Goal: Task Accomplishment & Management: Manage account settings

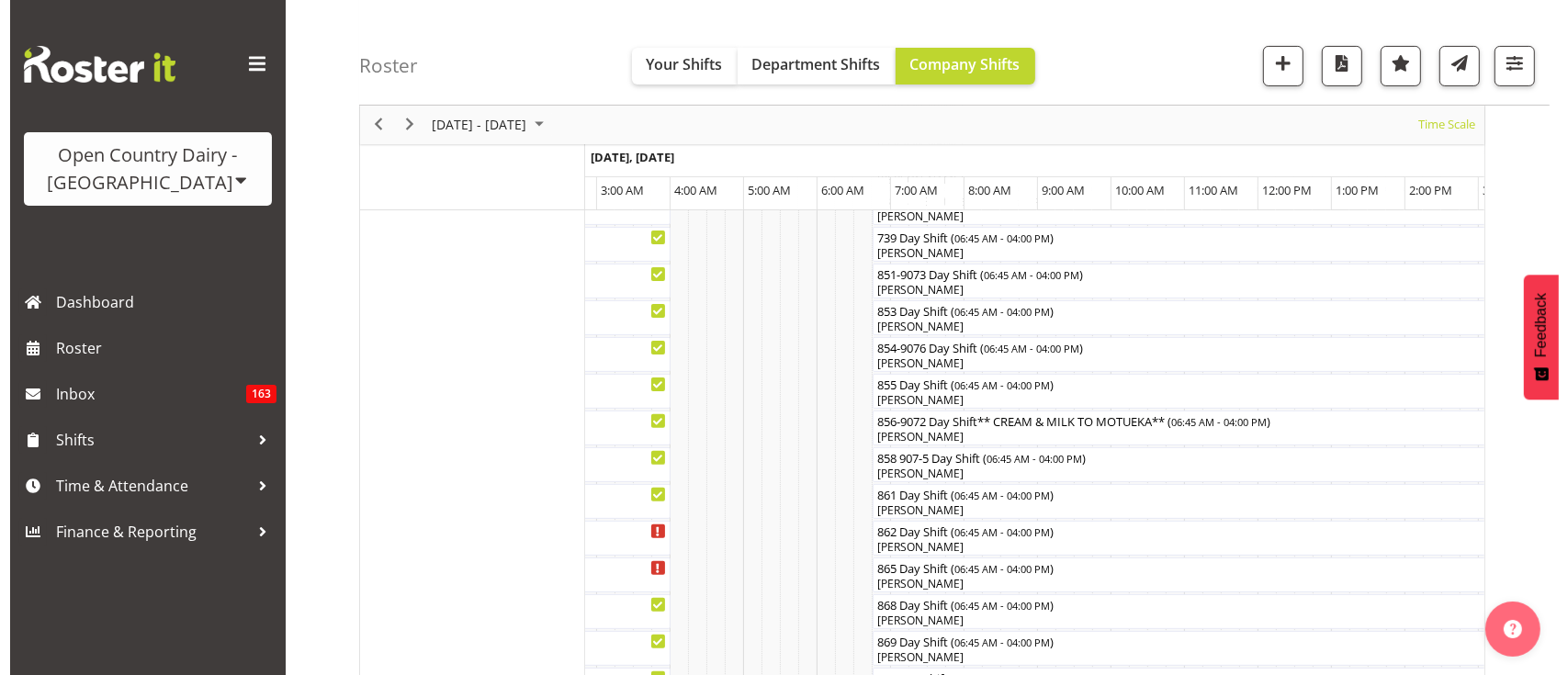
scroll to position [477, 0]
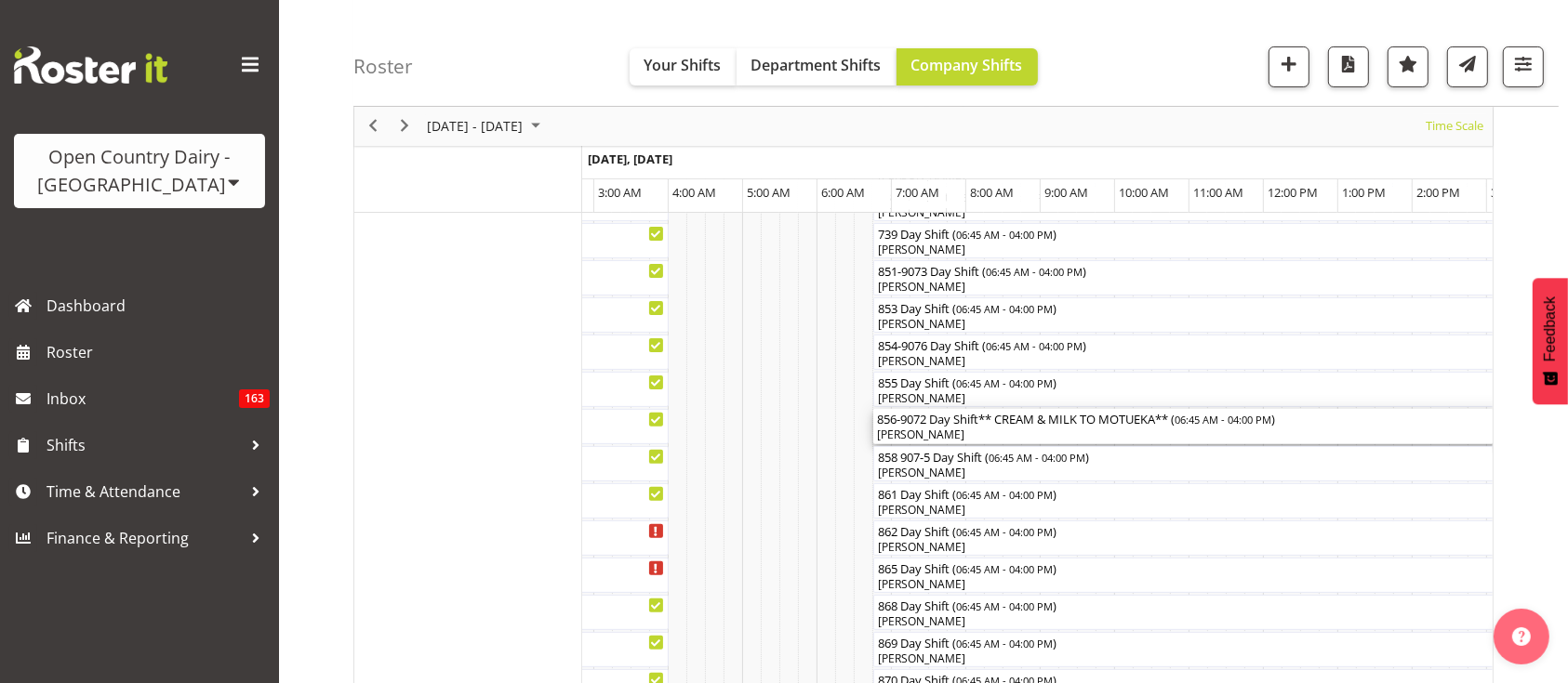
click at [1057, 430] on div "[PERSON_NAME]" at bounding box center [1217, 436] width 681 height 17
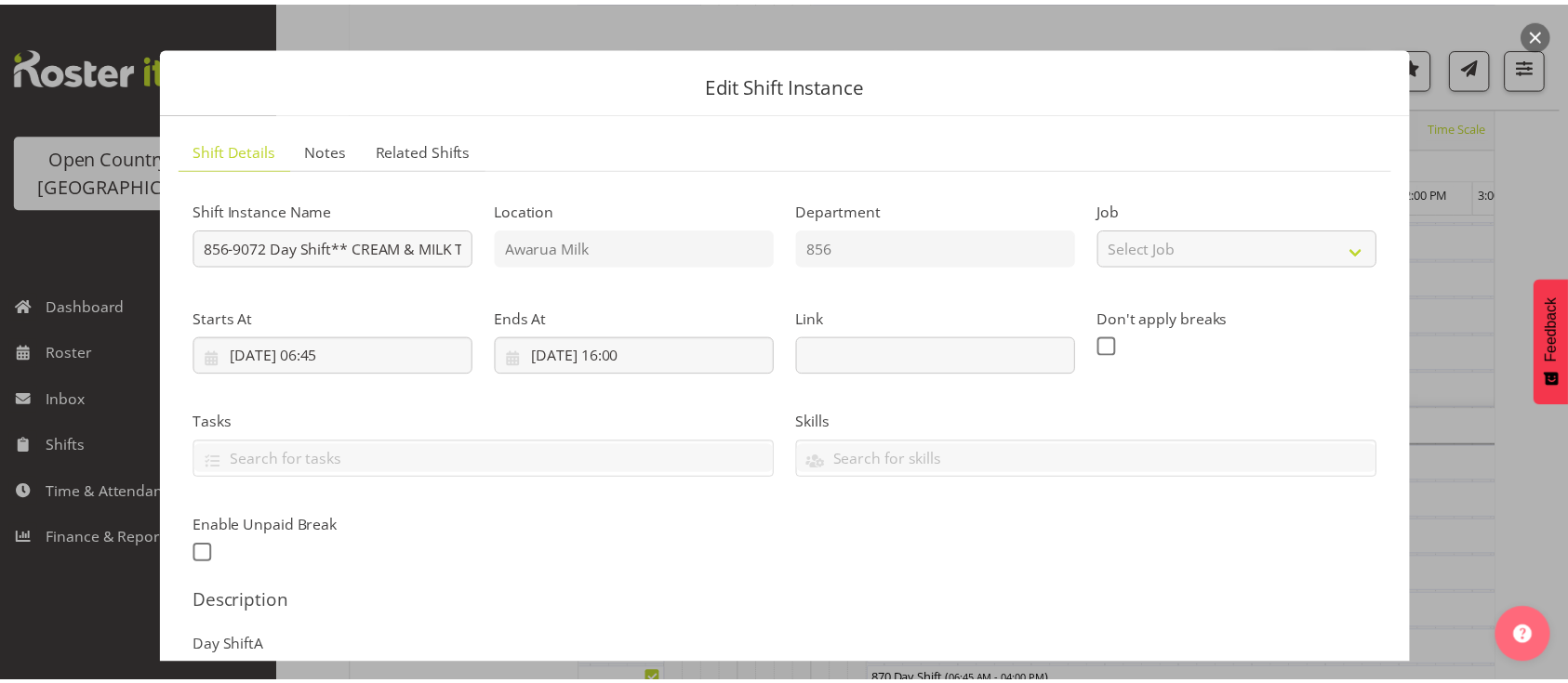
scroll to position [453, 0]
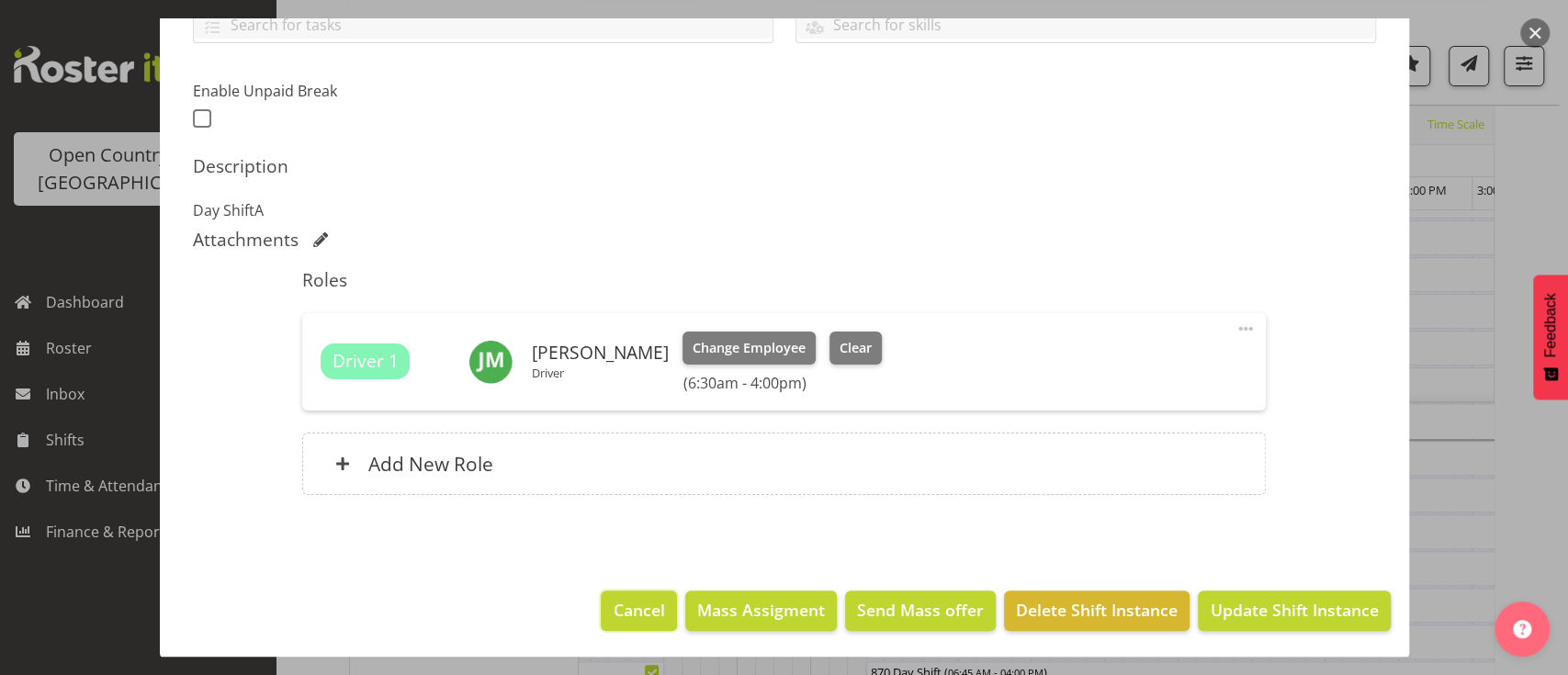
click at [613, 602] on span "Cancel" at bounding box center [639, 610] width 52 height 24
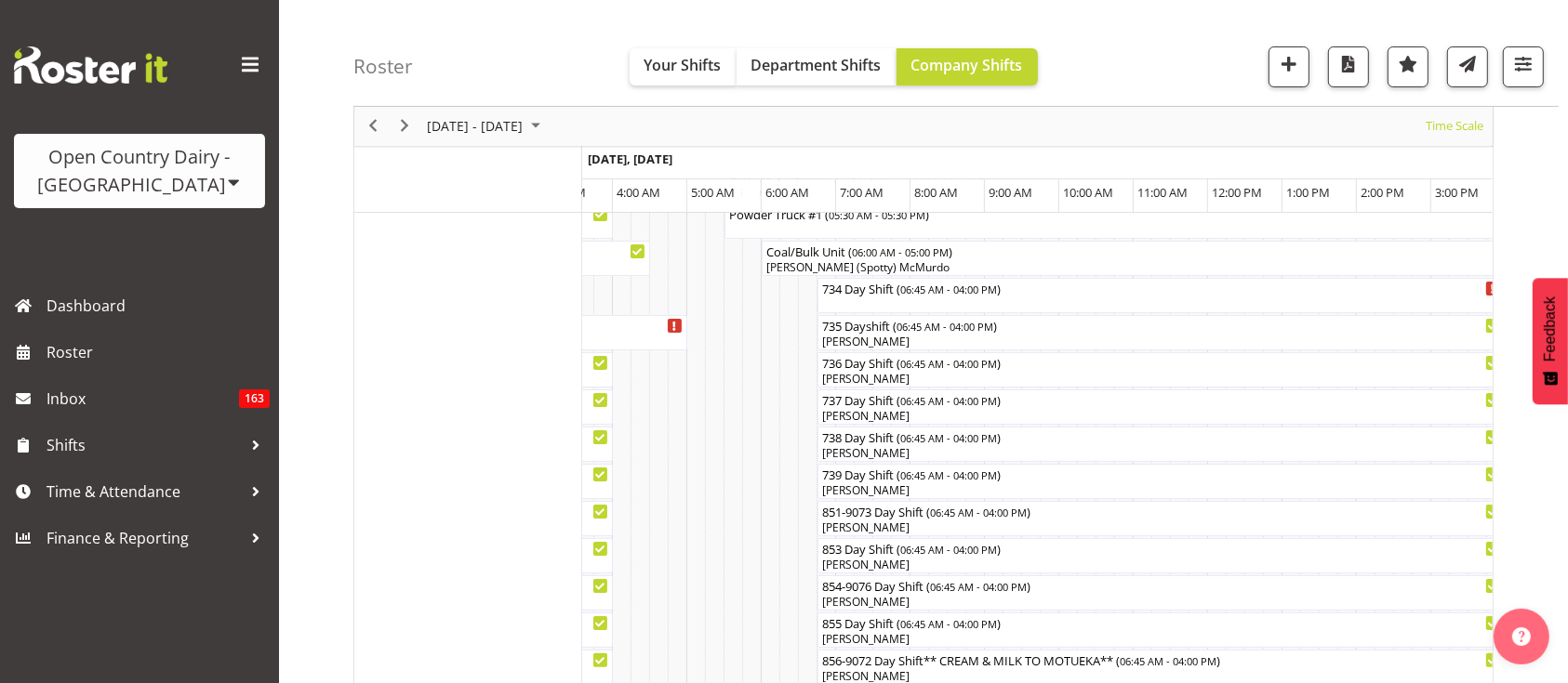
scroll to position [0, 11080]
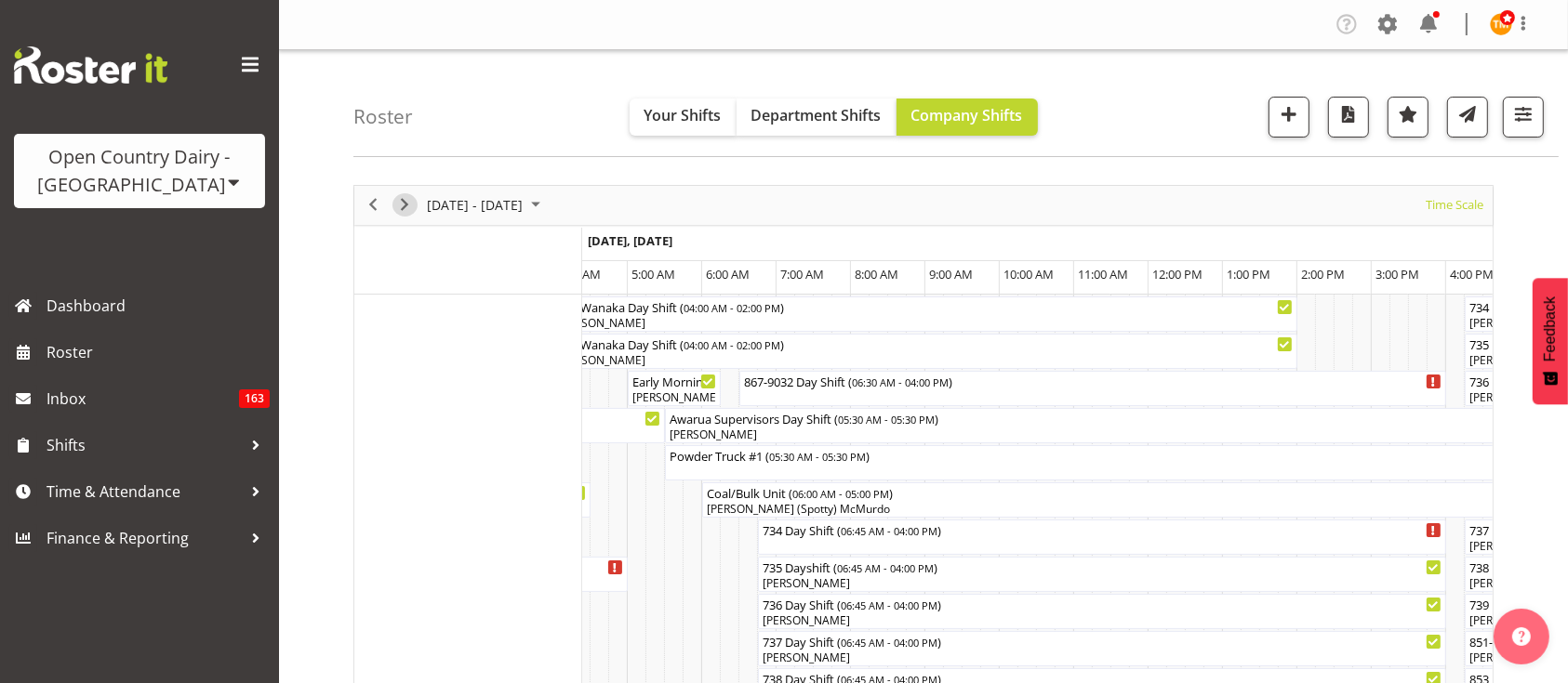
click at [412, 209] on span "Next" at bounding box center [404, 204] width 22 height 23
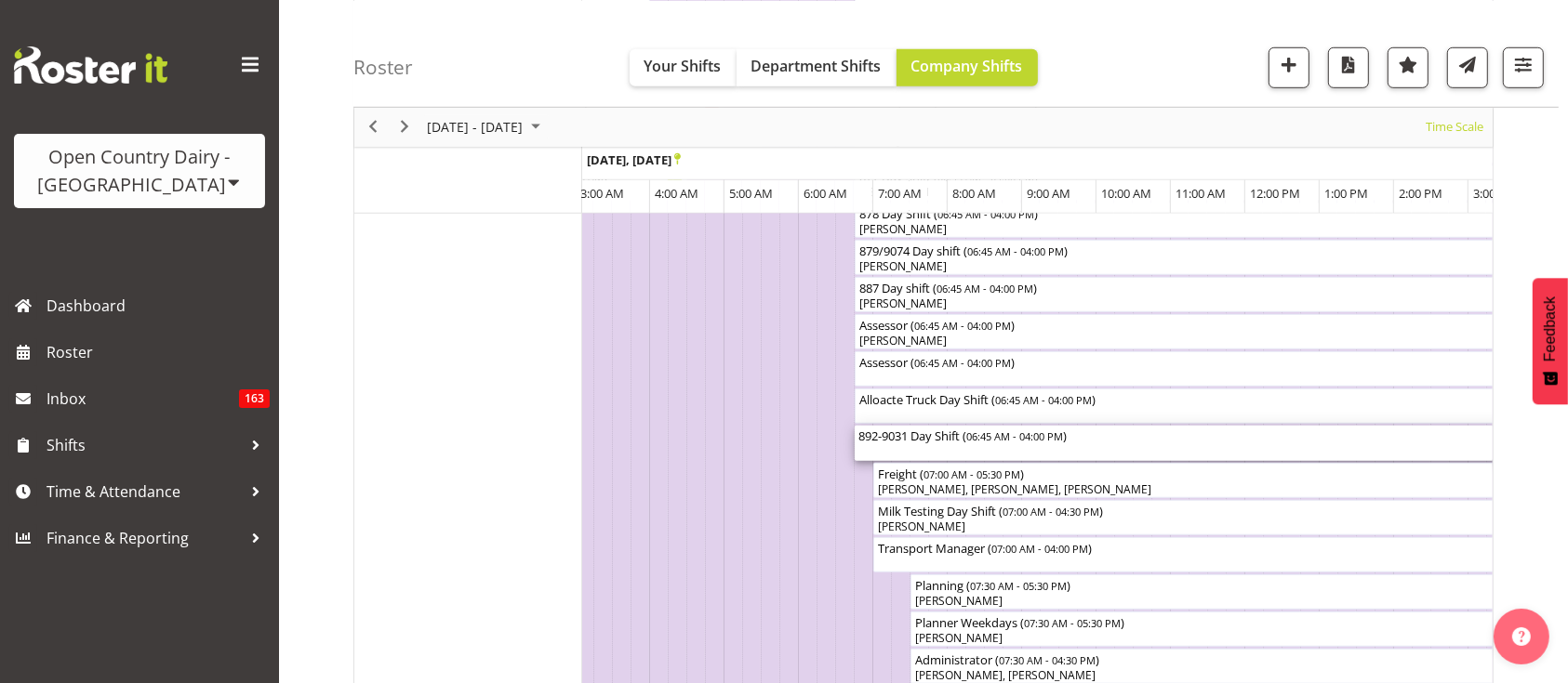
click at [1080, 438] on div "892-9031 Day Shift ( 06:45 AM - 04:00 PM )" at bounding box center [1198, 435] width 681 height 18
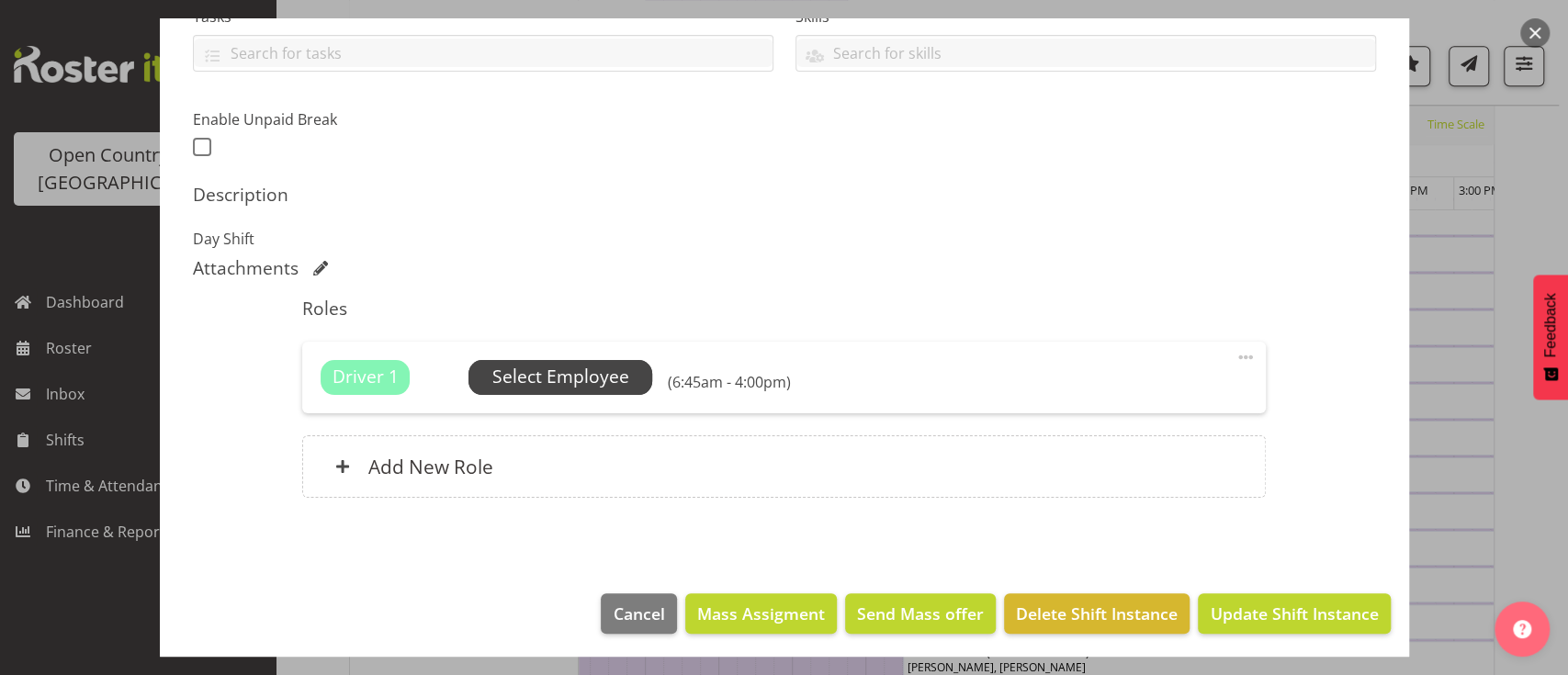
click at [590, 381] on span "Select Employee" at bounding box center [560, 377] width 137 height 26
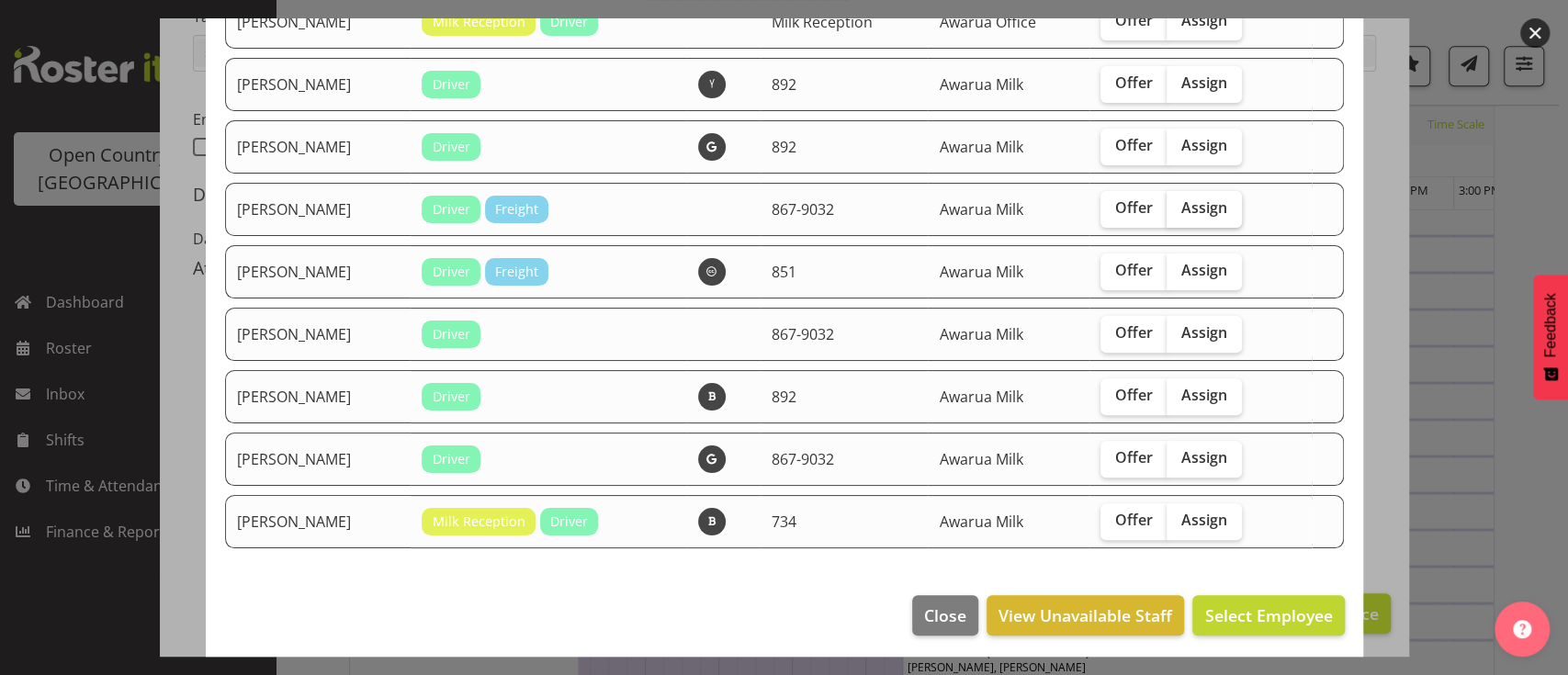
click at [1197, 219] on label "Assign" at bounding box center [1204, 209] width 75 height 37
click at [1178, 214] on input "Assign" at bounding box center [1172, 208] width 12 height 12
checkbox input "true"
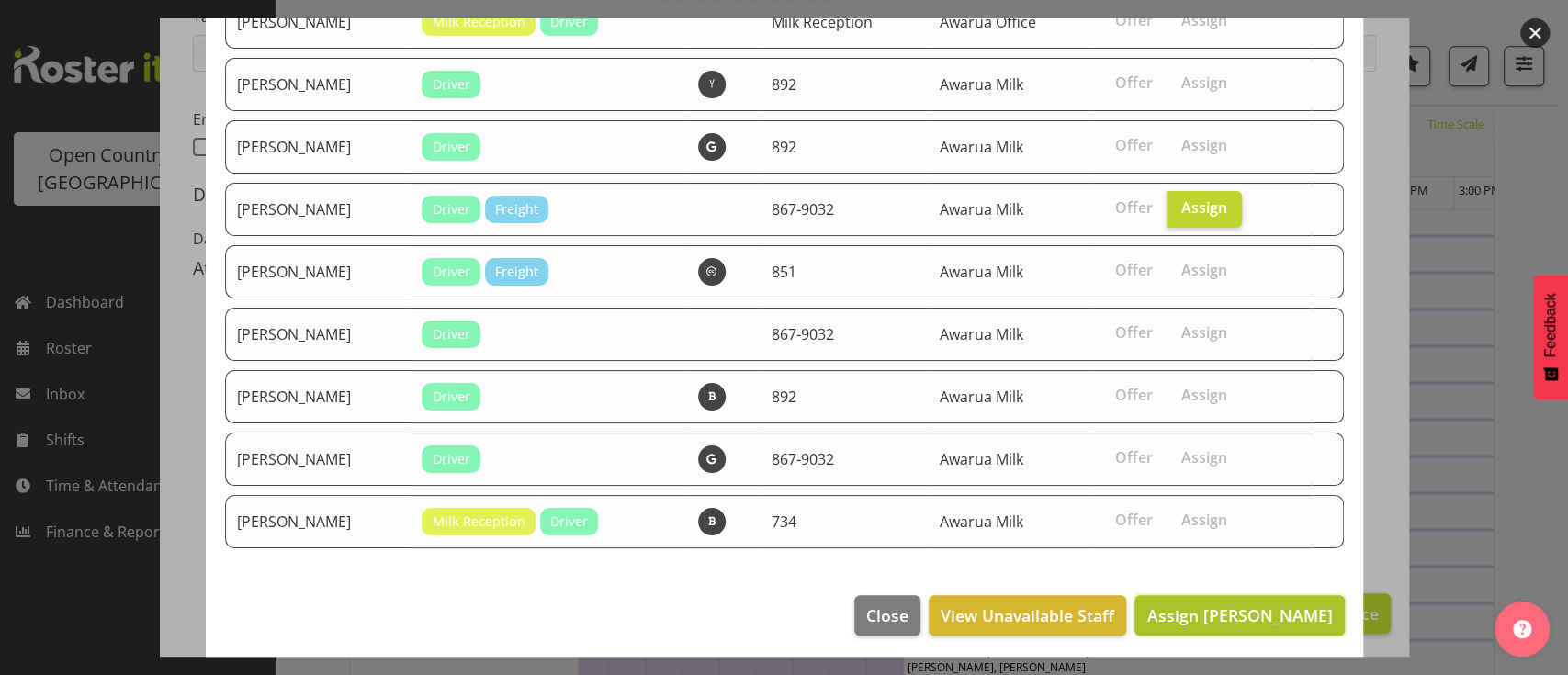
click at [1239, 604] on span "Assign Glenn Tither" at bounding box center [1239, 615] width 186 height 22
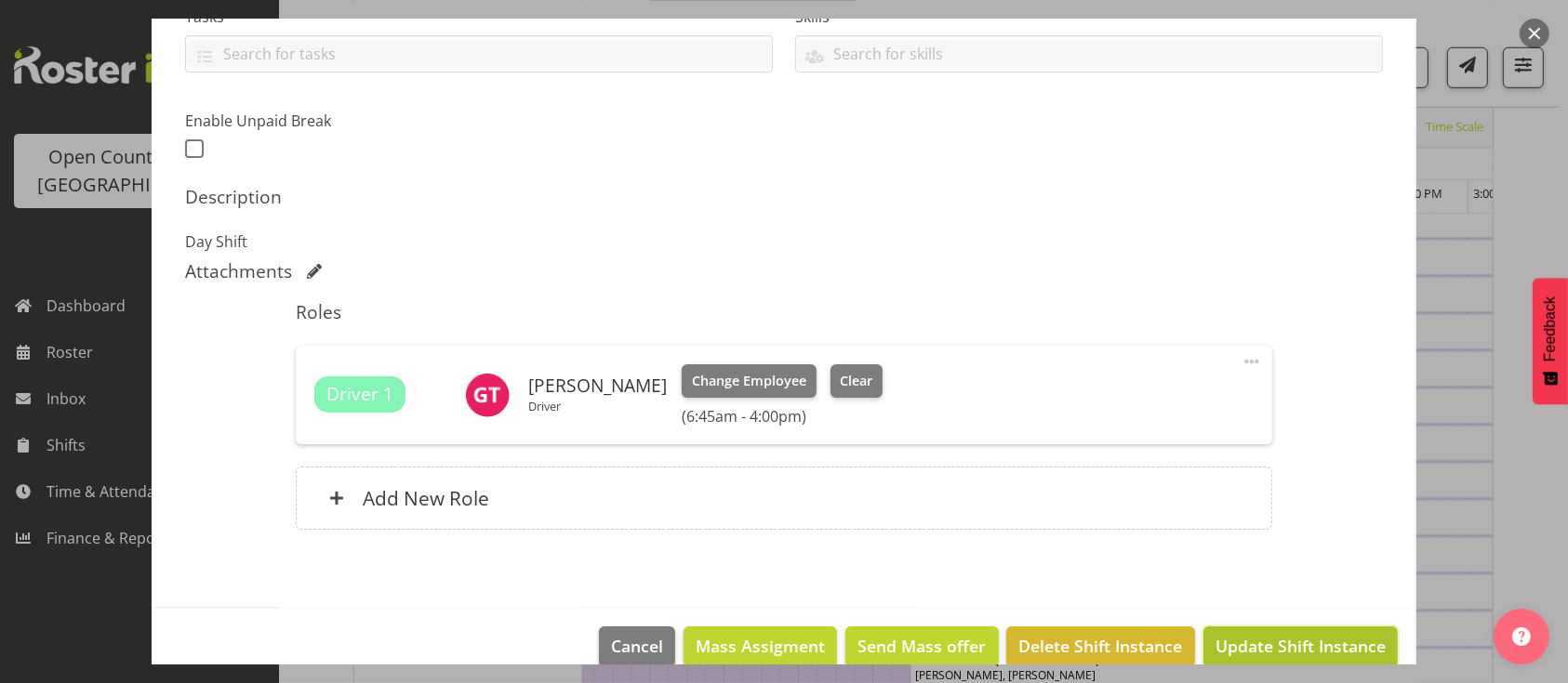
click at [1257, 650] on span "Update Shift Instance" at bounding box center [1300, 646] width 170 height 24
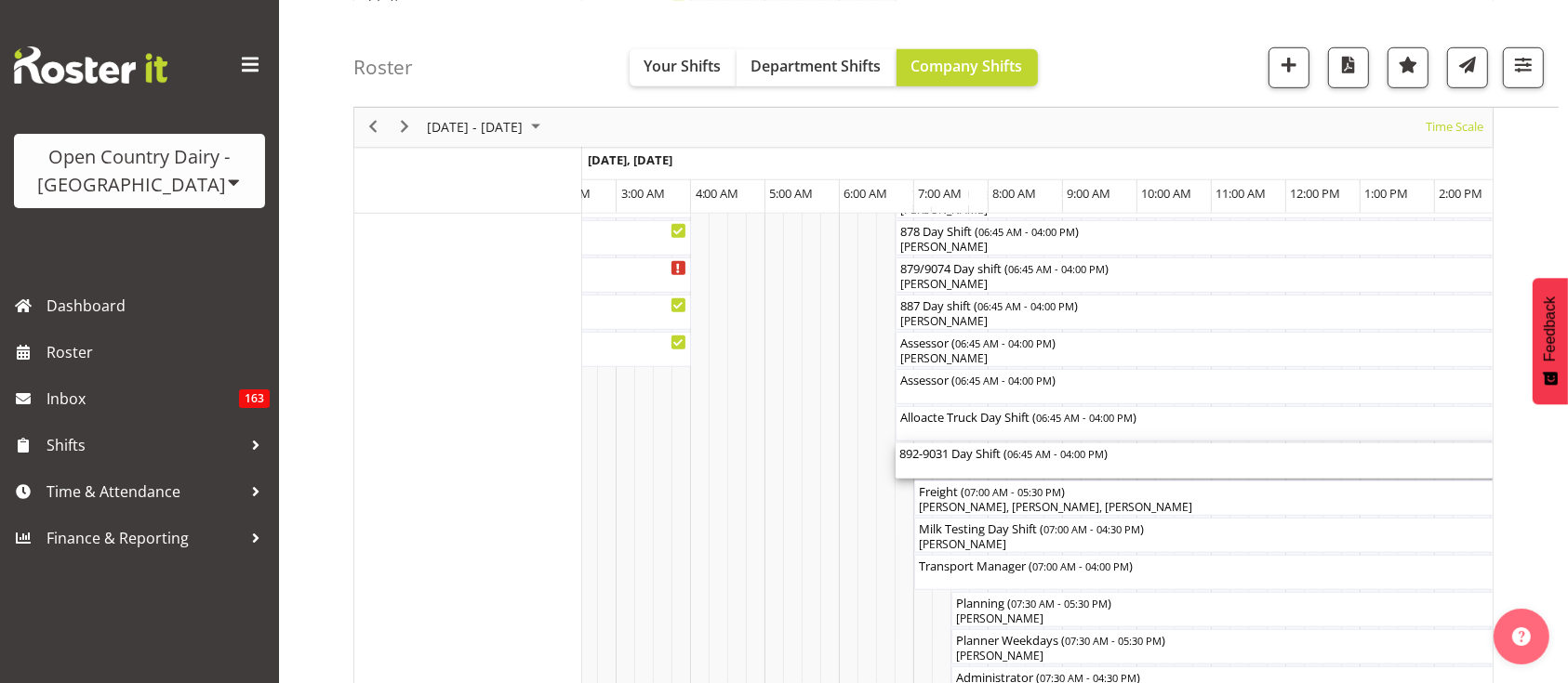
click at [997, 455] on div "892-9031 Day Shift ( 06:45 AM - 04:00 PM )" at bounding box center [1239, 452] width 681 height 18
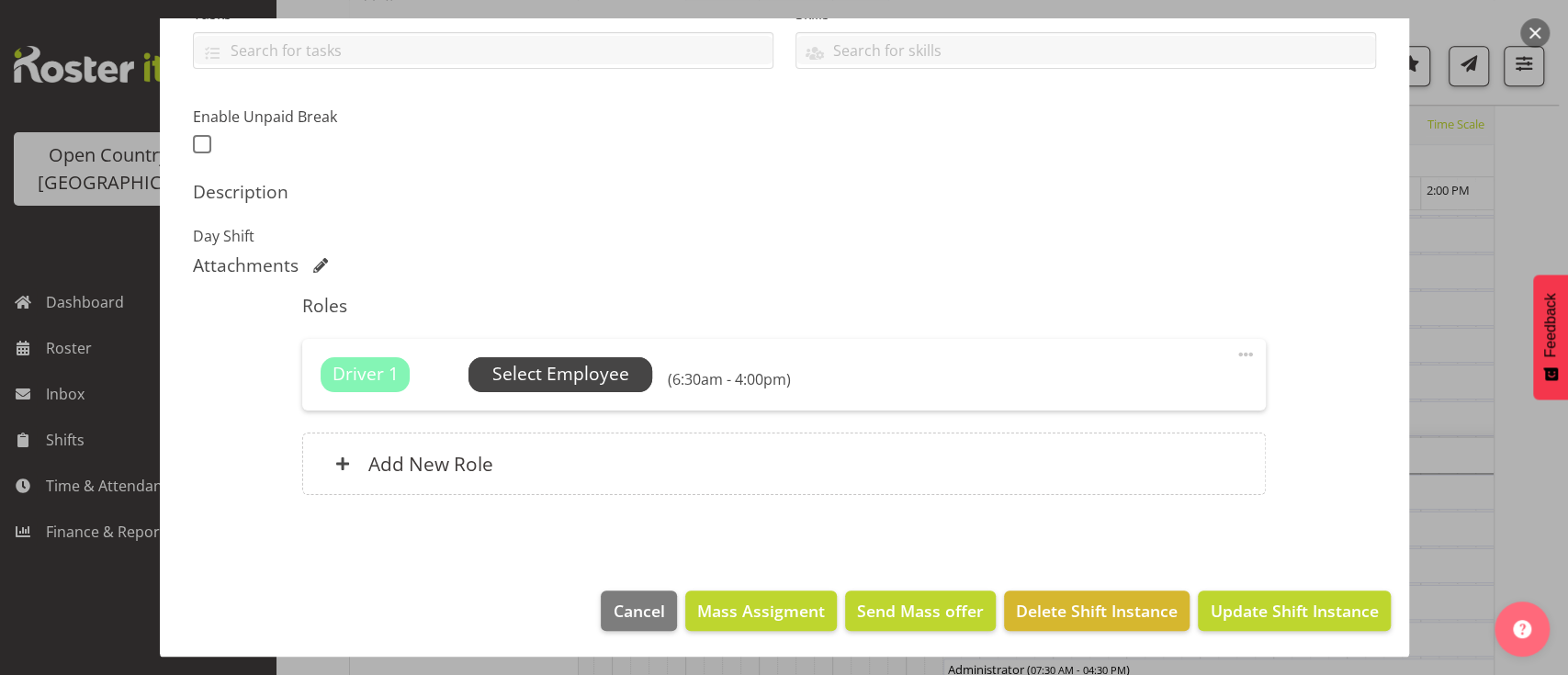
click at [573, 363] on span "Select Employee" at bounding box center [560, 375] width 137 height 26
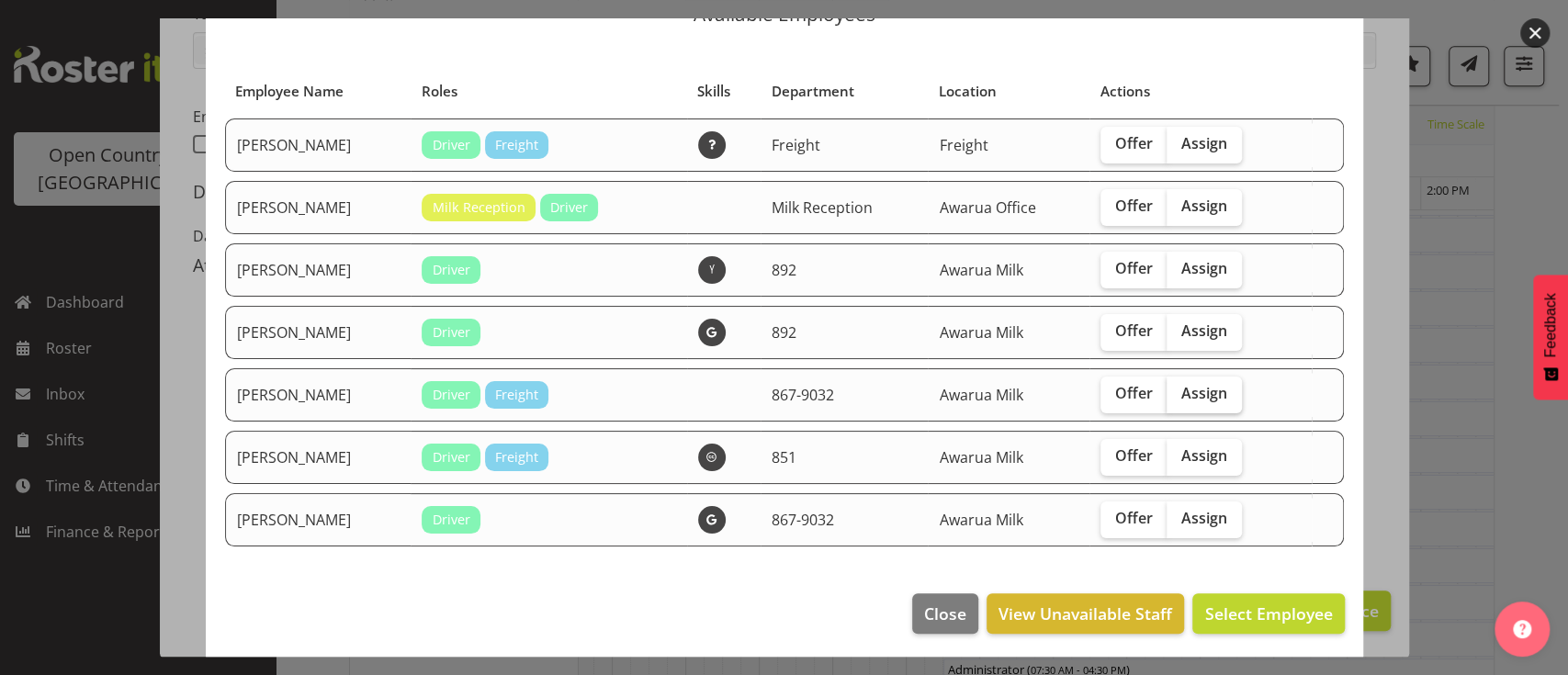
click at [1181, 386] on span "Assign" at bounding box center [1204, 393] width 46 height 18
click at [1170, 388] on input "Assign" at bounding box center [1172, 394] width 12 height 12
checkbox input "true"
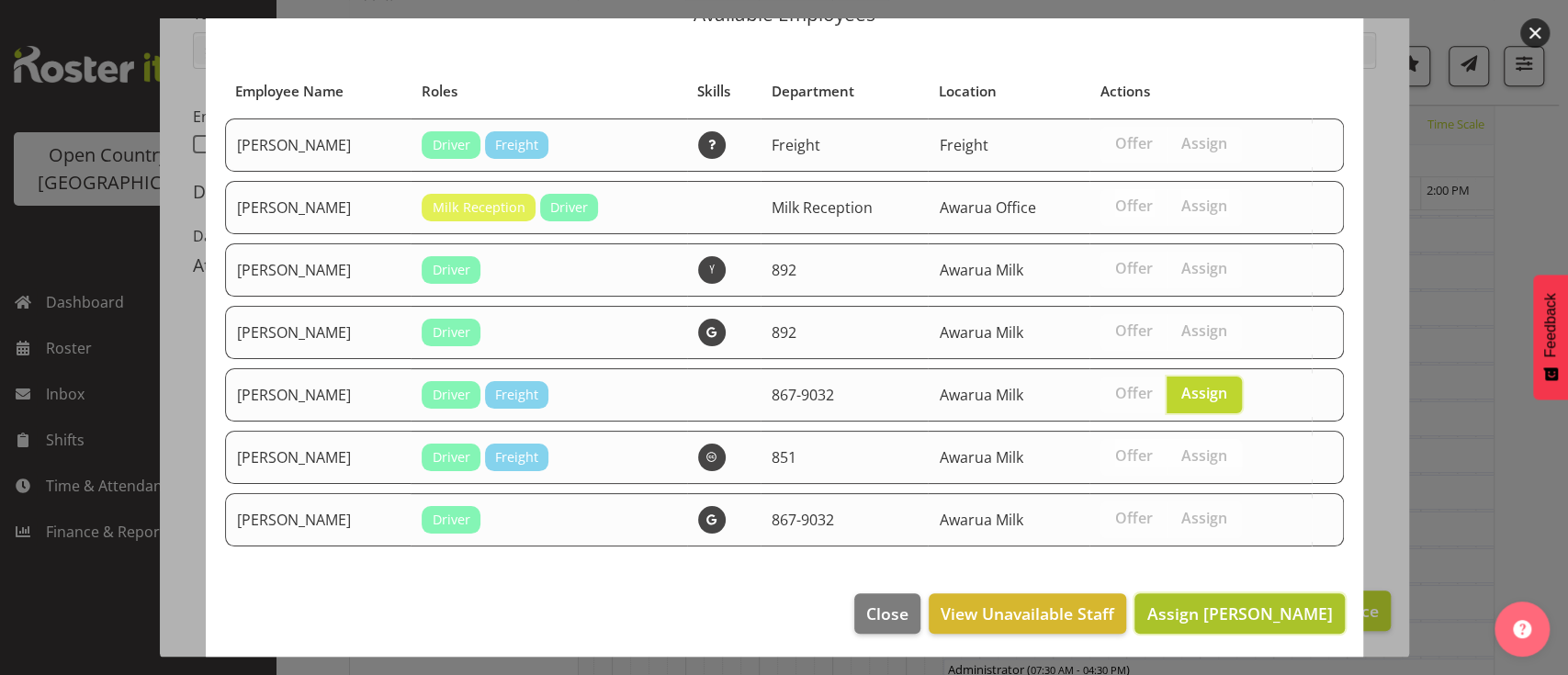
click at [1226, 612] on span "Assign Glenn Tither" at bounding box center [1239, 614] width 186 height 22
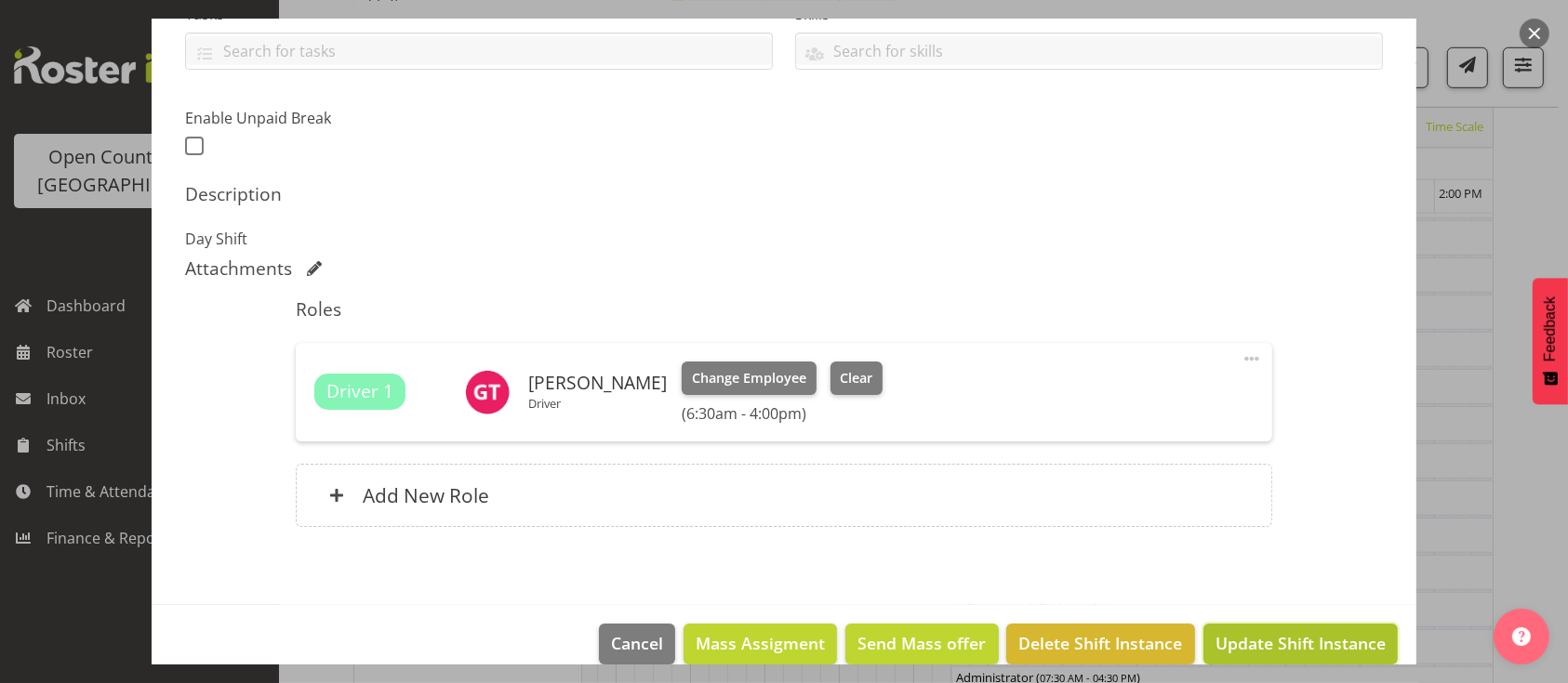
click at [1258, 636] on span "Update Shift Instance" at bounding box center [1300, 643] width 170 height 24
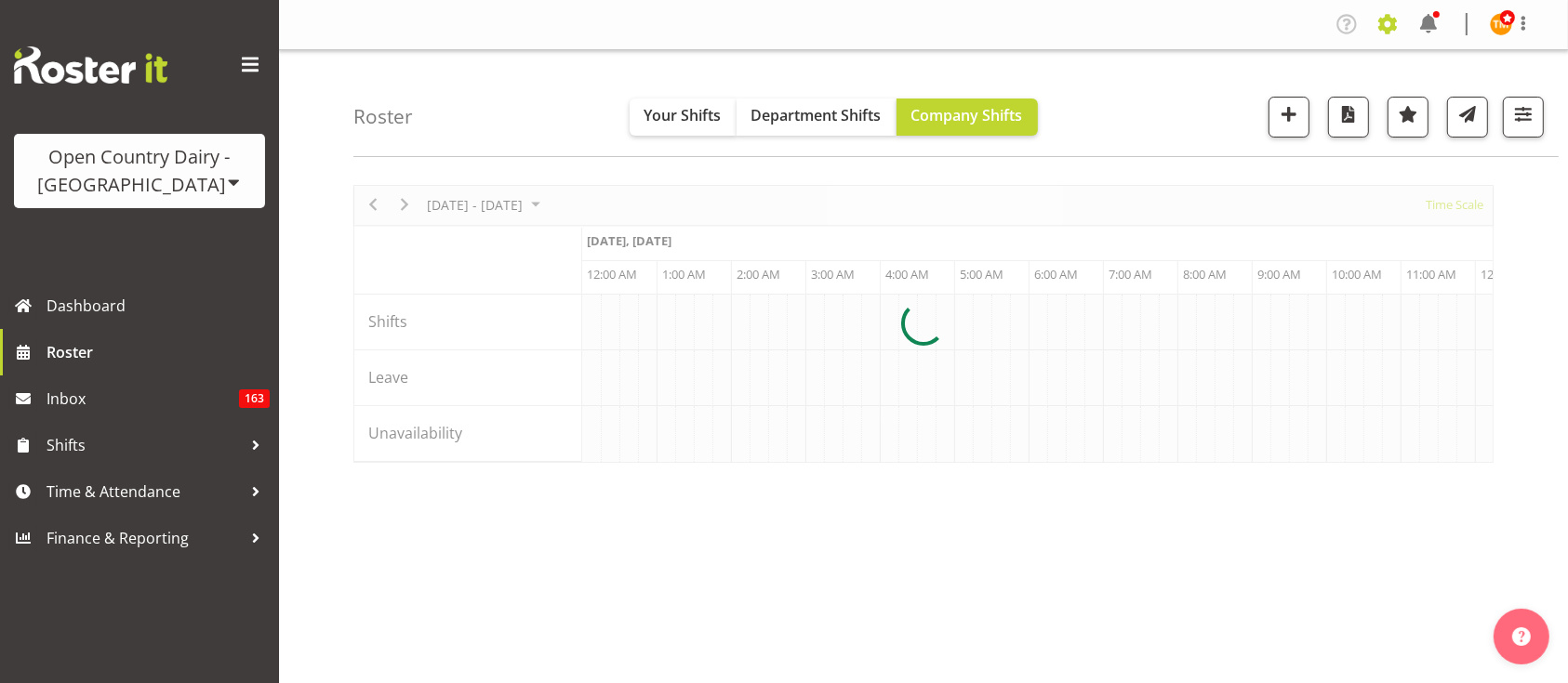
scroll to position [0, 5358]
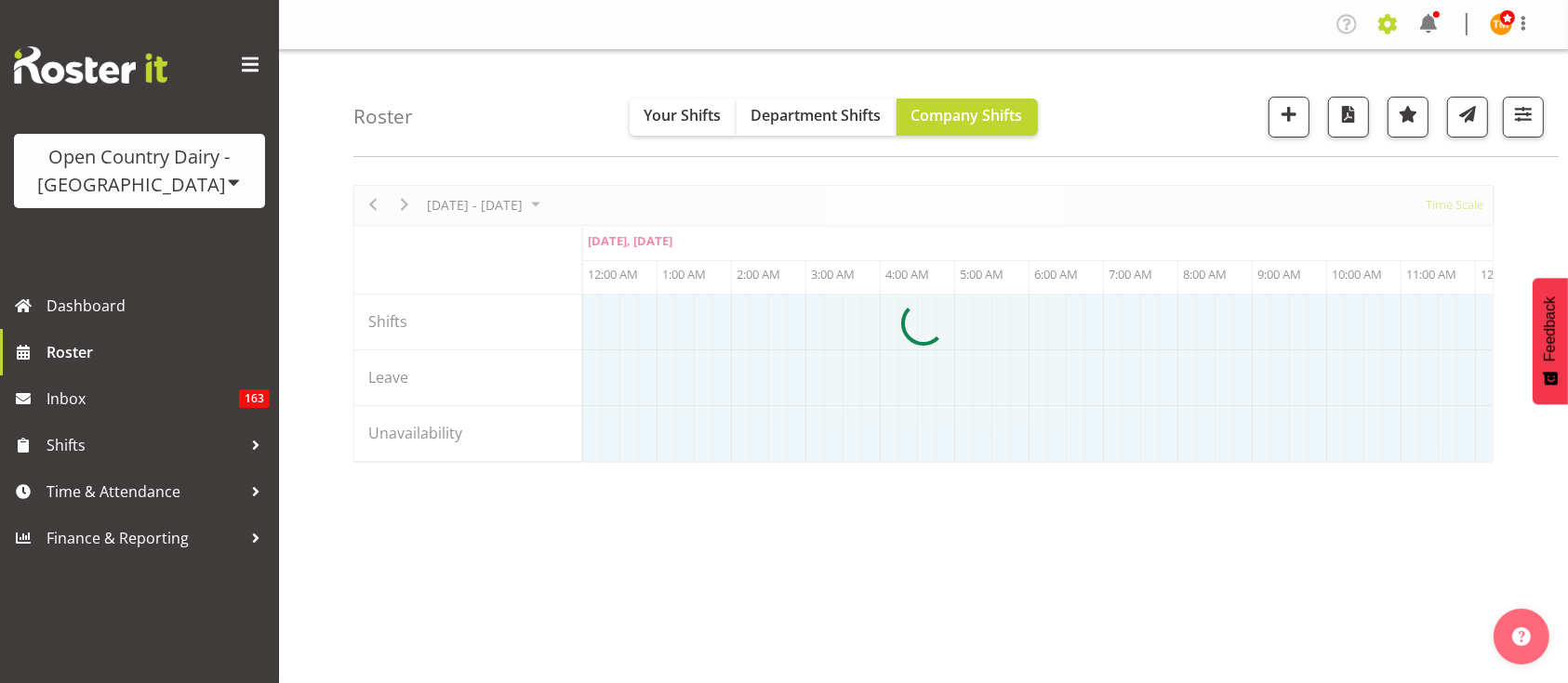
click at [1390, 32] on span at bounding box center [1387, 24] width 30 height 30
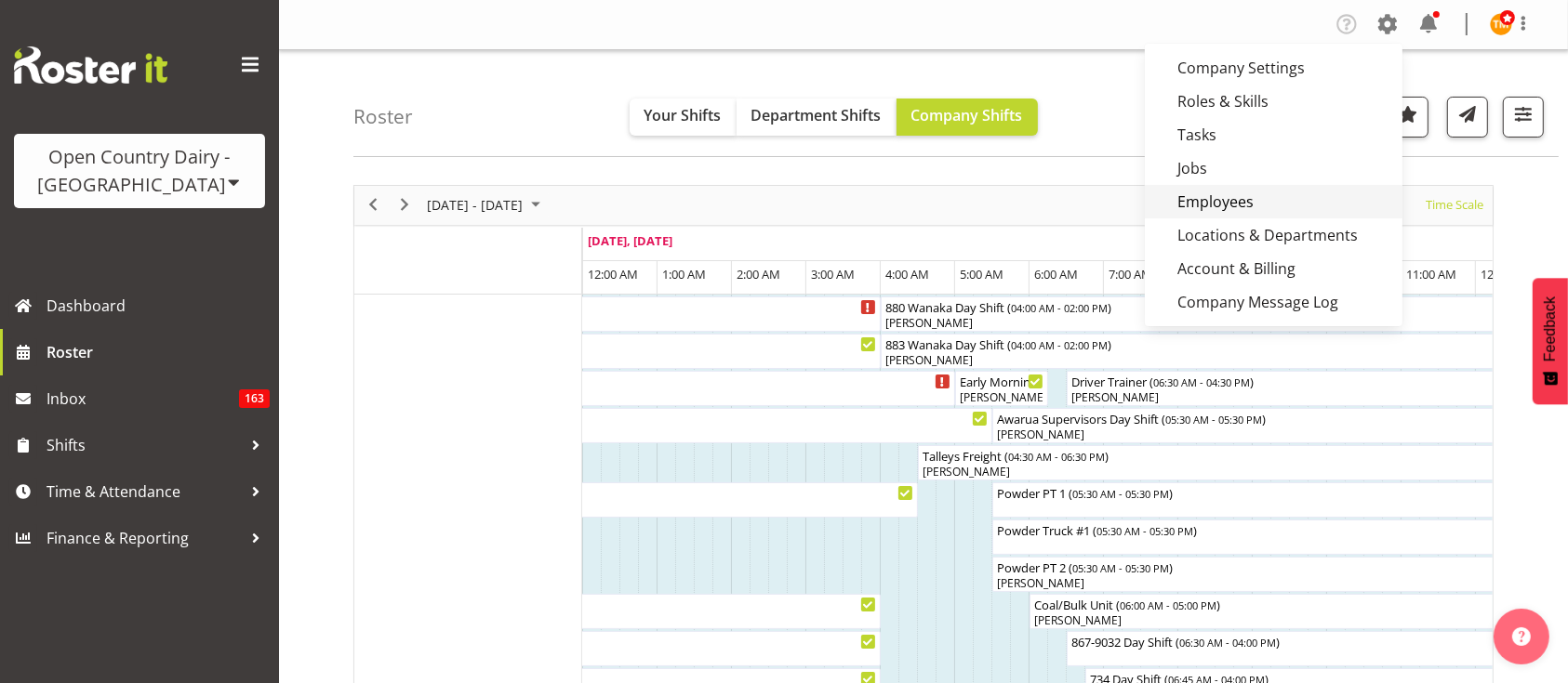
click at [1210, 204] on link "Employees" at bounding box center [1274, 202] width 258 height 33
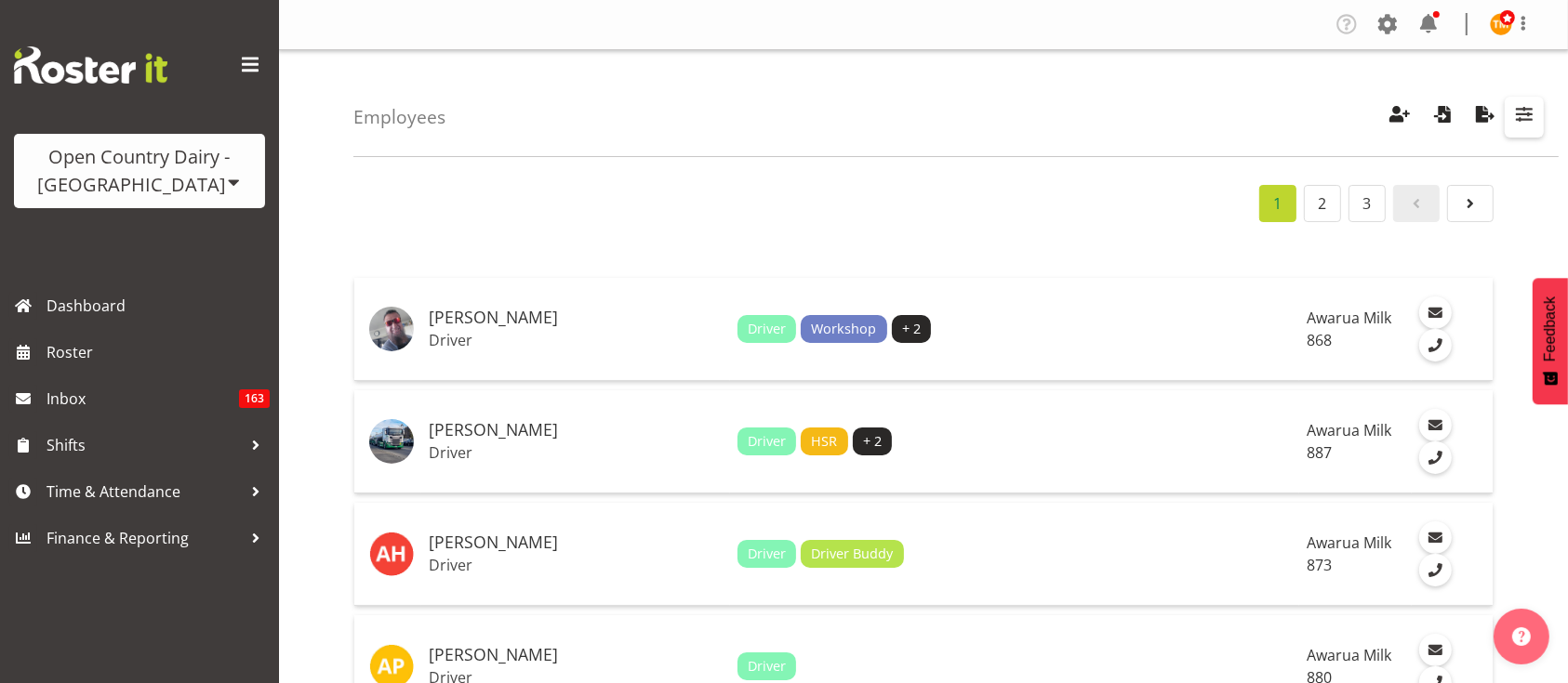
click at [1529, 123] on span "button" at bounding box center [1524, 114] width 24 height 24
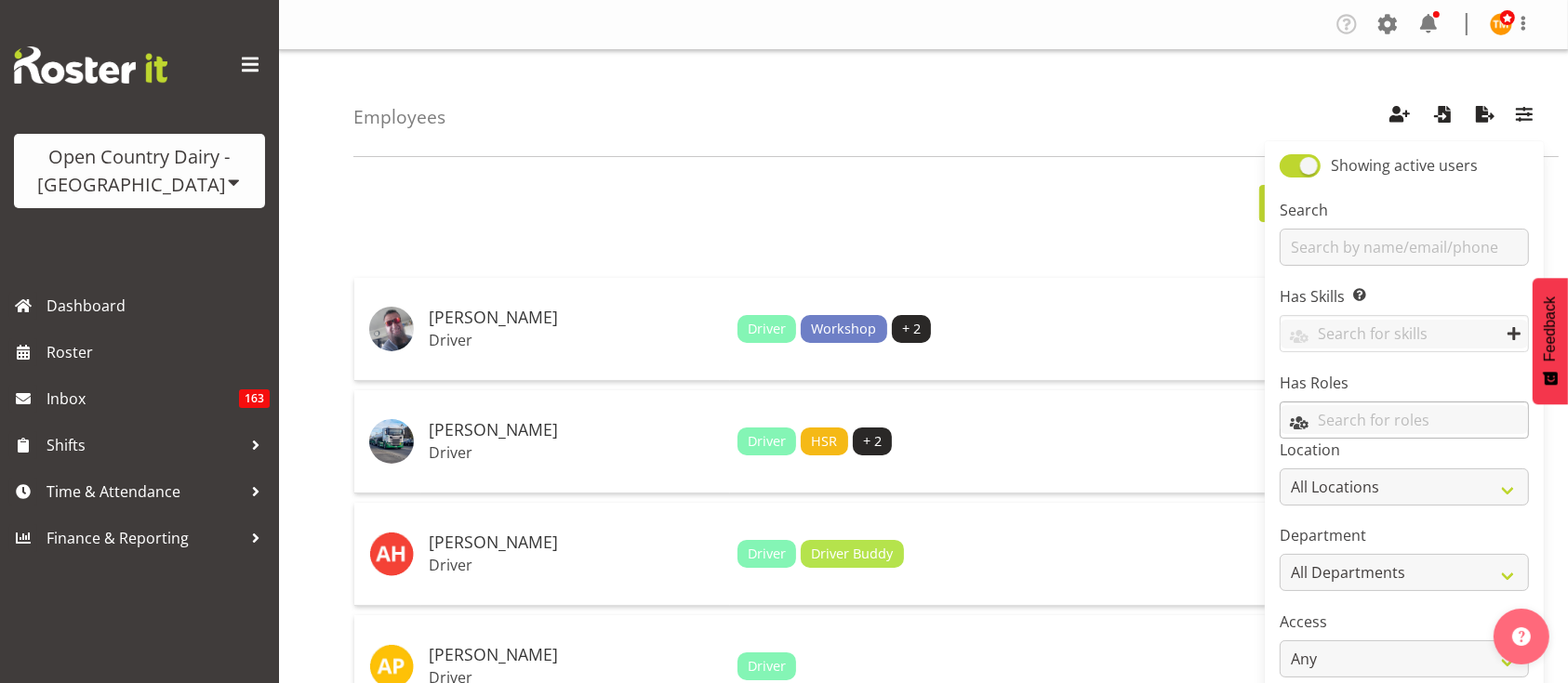
click at [1377, 407] on input "text" at bounding box center [1404, 419] width 247 height 29
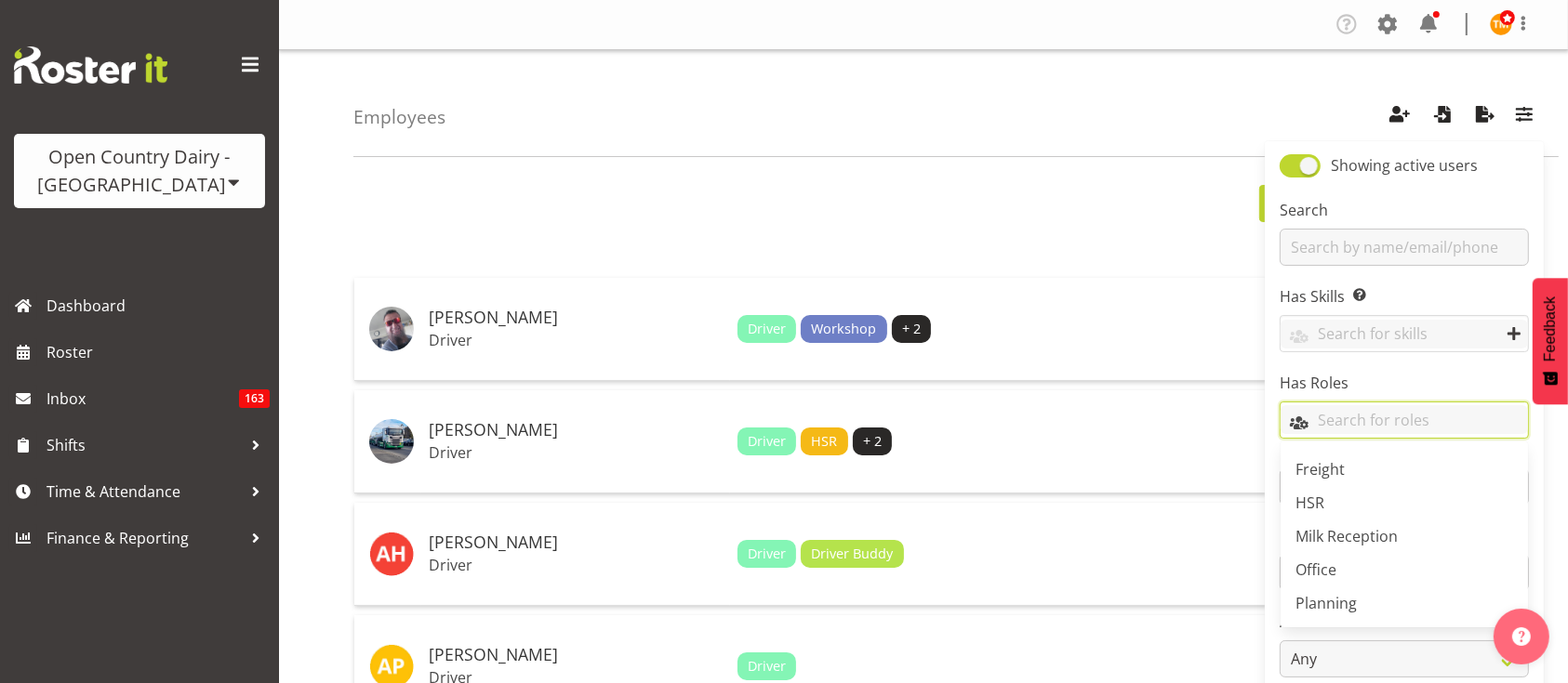
scroll to position [203, 0]
click at [1343, 506] on link "HSR" at bounding box center [1404, 497] width 247 height 33
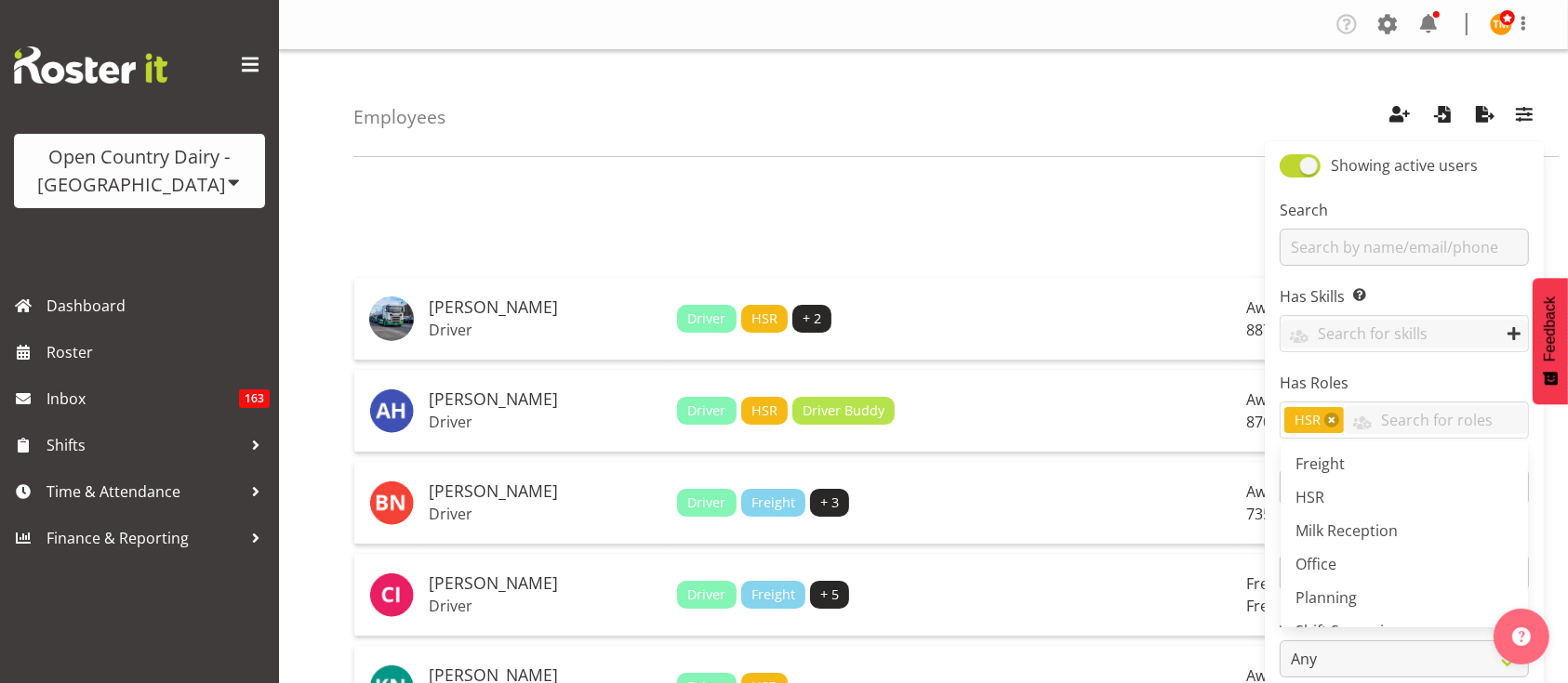
click at [819, 172] on div "1 Andrew Muir Driver Driver HSR + 2 Awarua Milk 887 Andy Haywood Driver Driver …" at bounding box center [960, 675] width 1214 height 1009
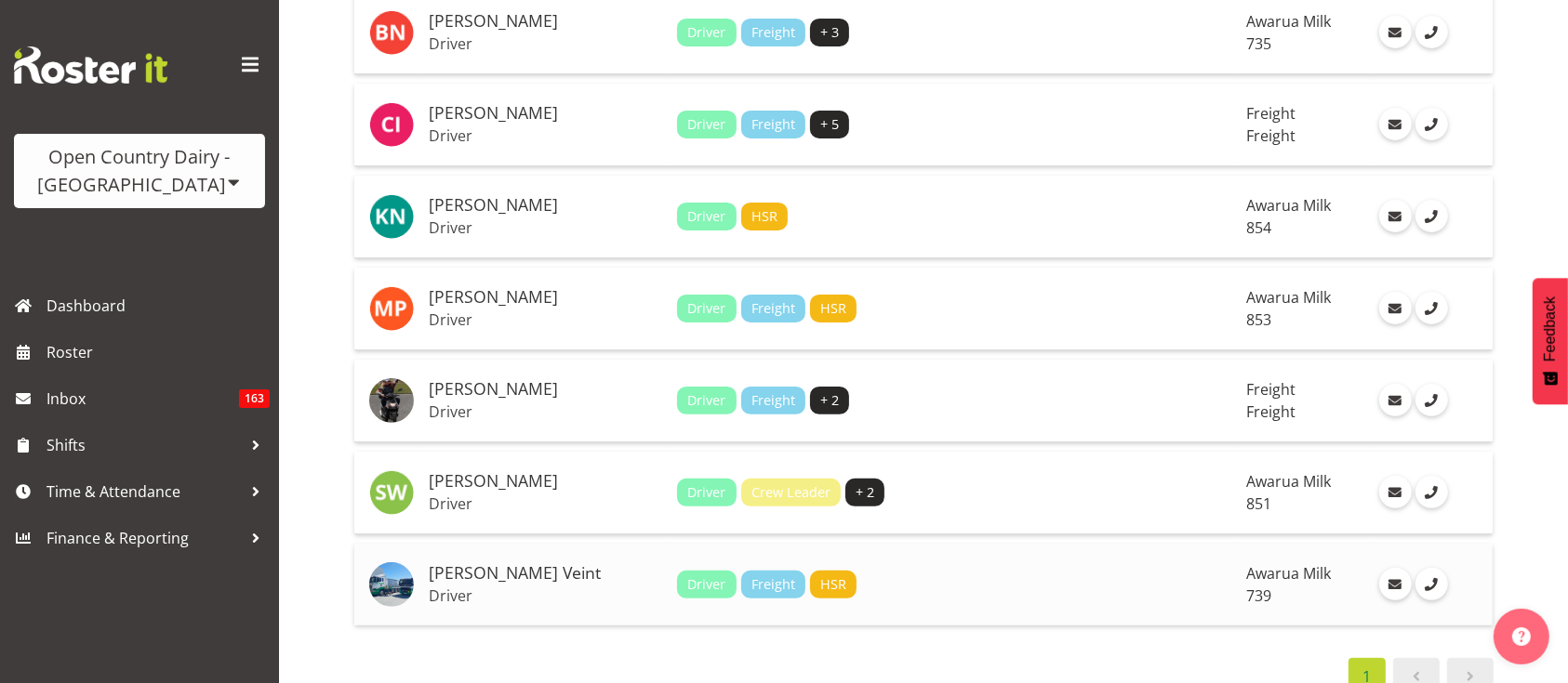
scroll to position [469, 0]
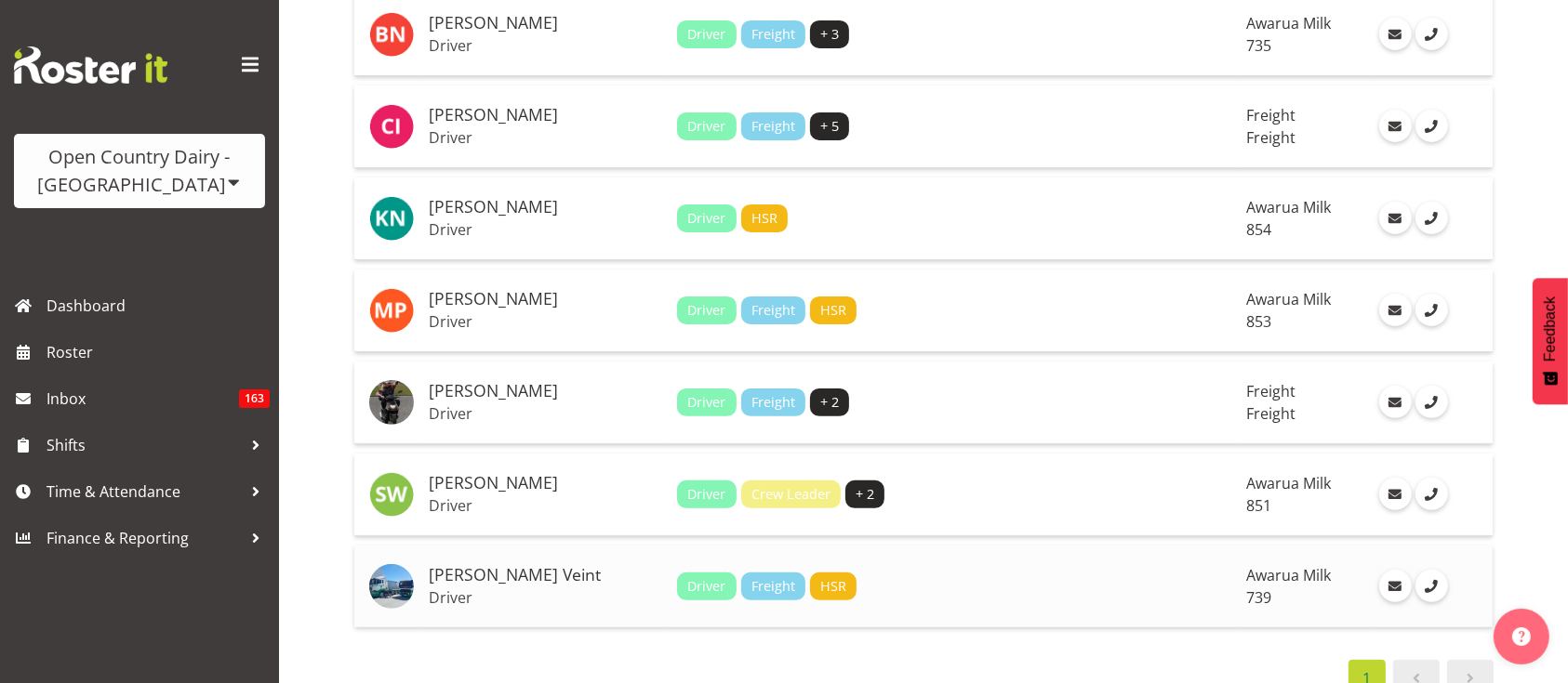
click at [522, 581] on td "Tish Veint Driver" at bounding box center [546, 587] width 248 height 82
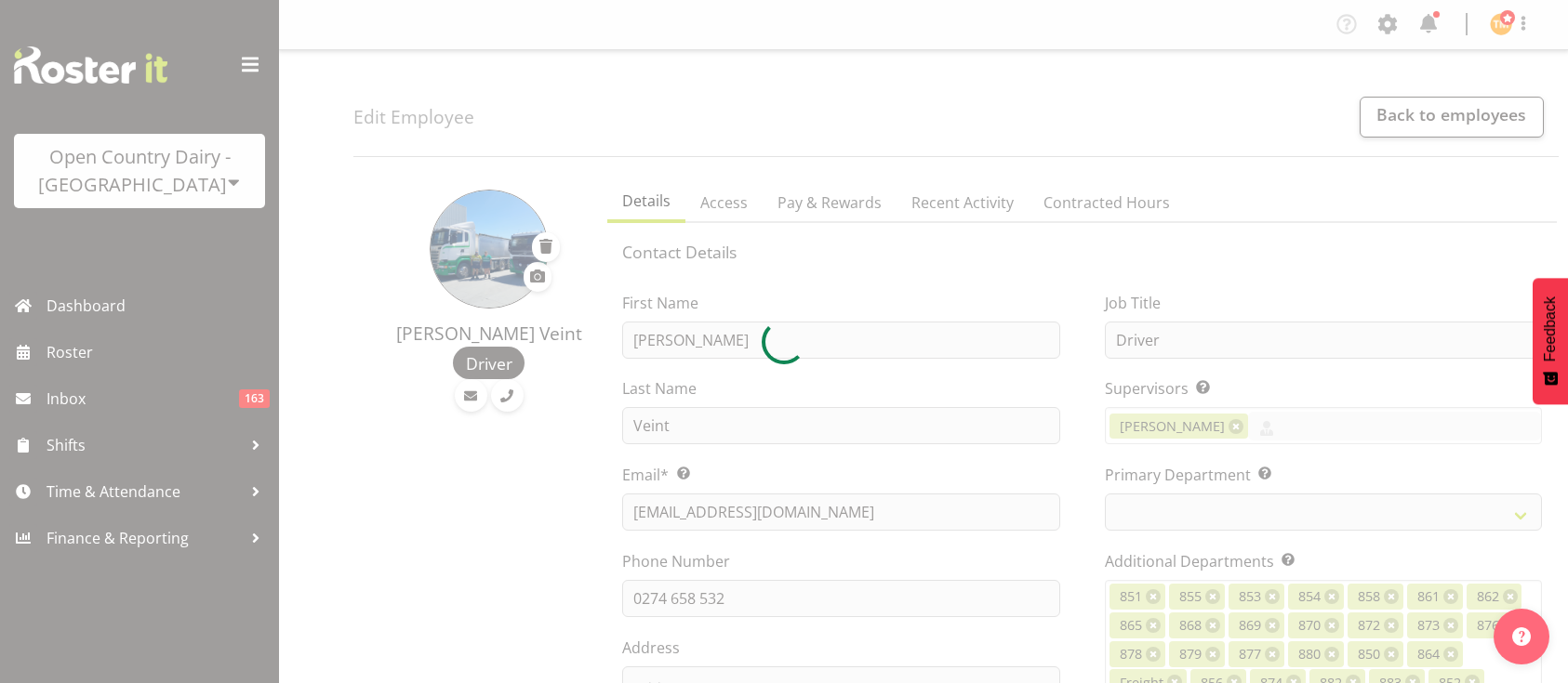
select select "TimelineWeek"
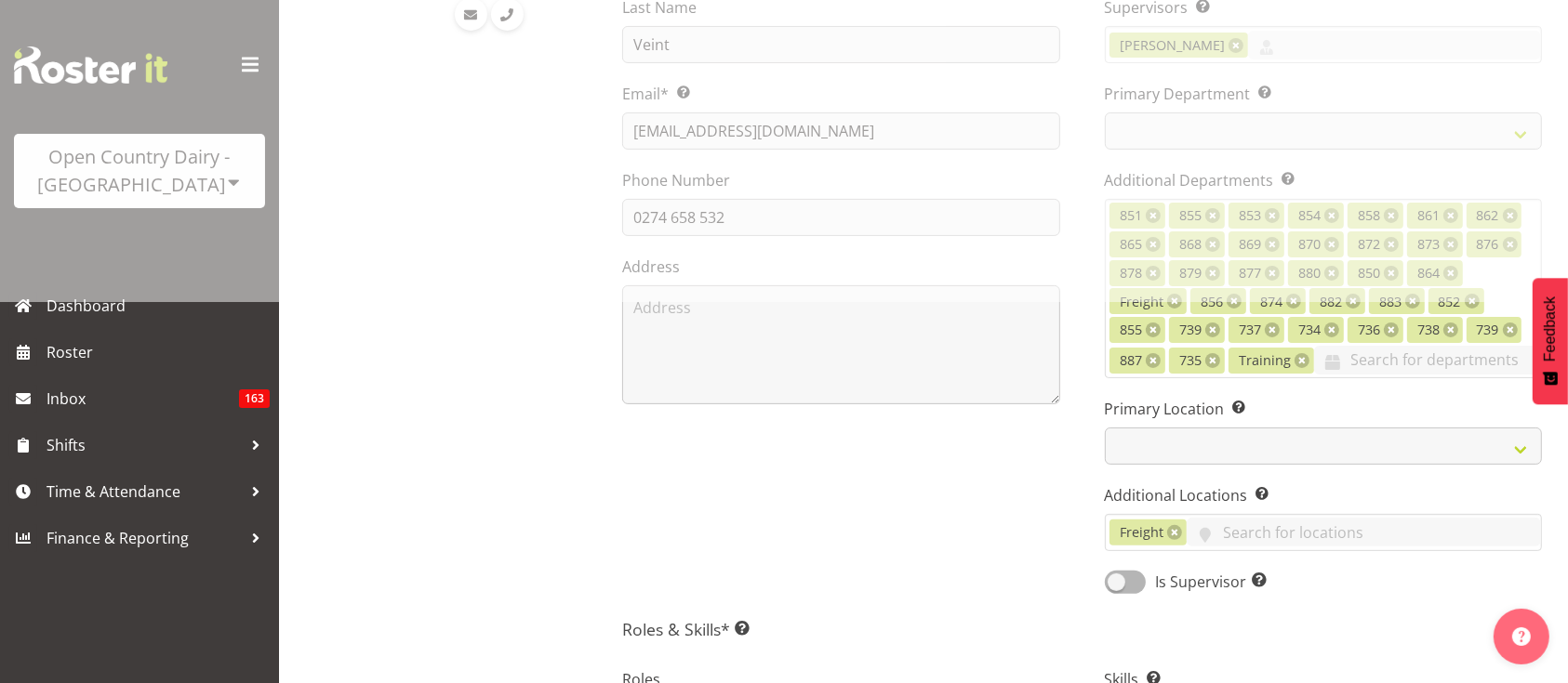
scroll to position [374, 0]
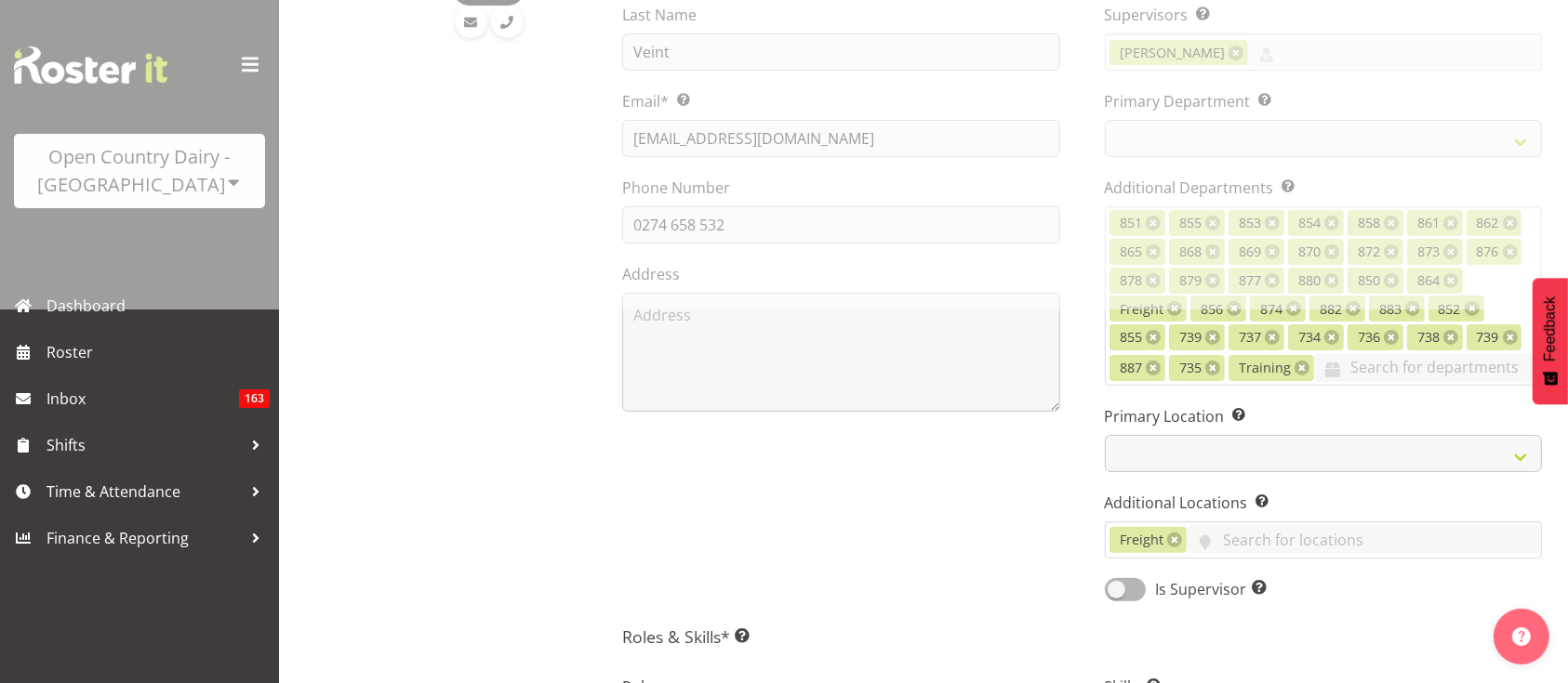
select select
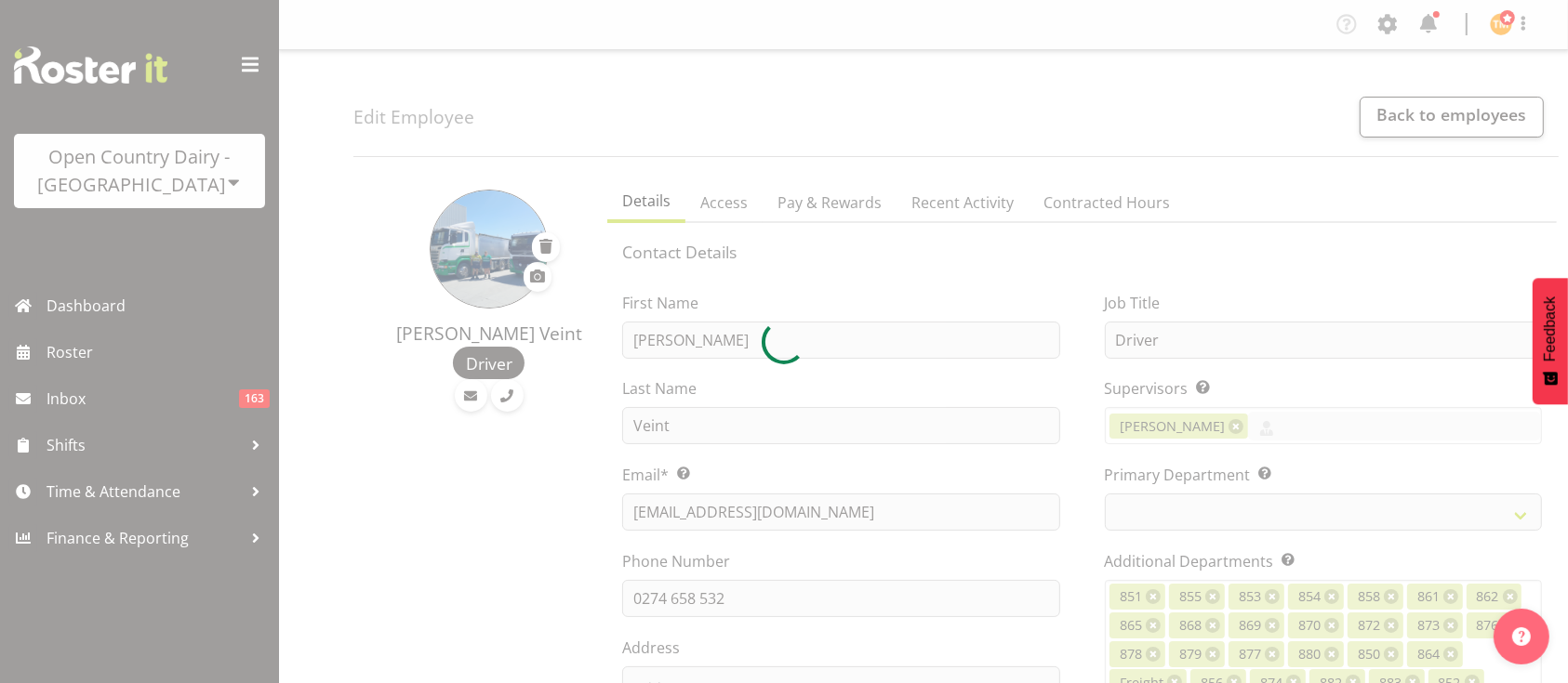
select select "902"
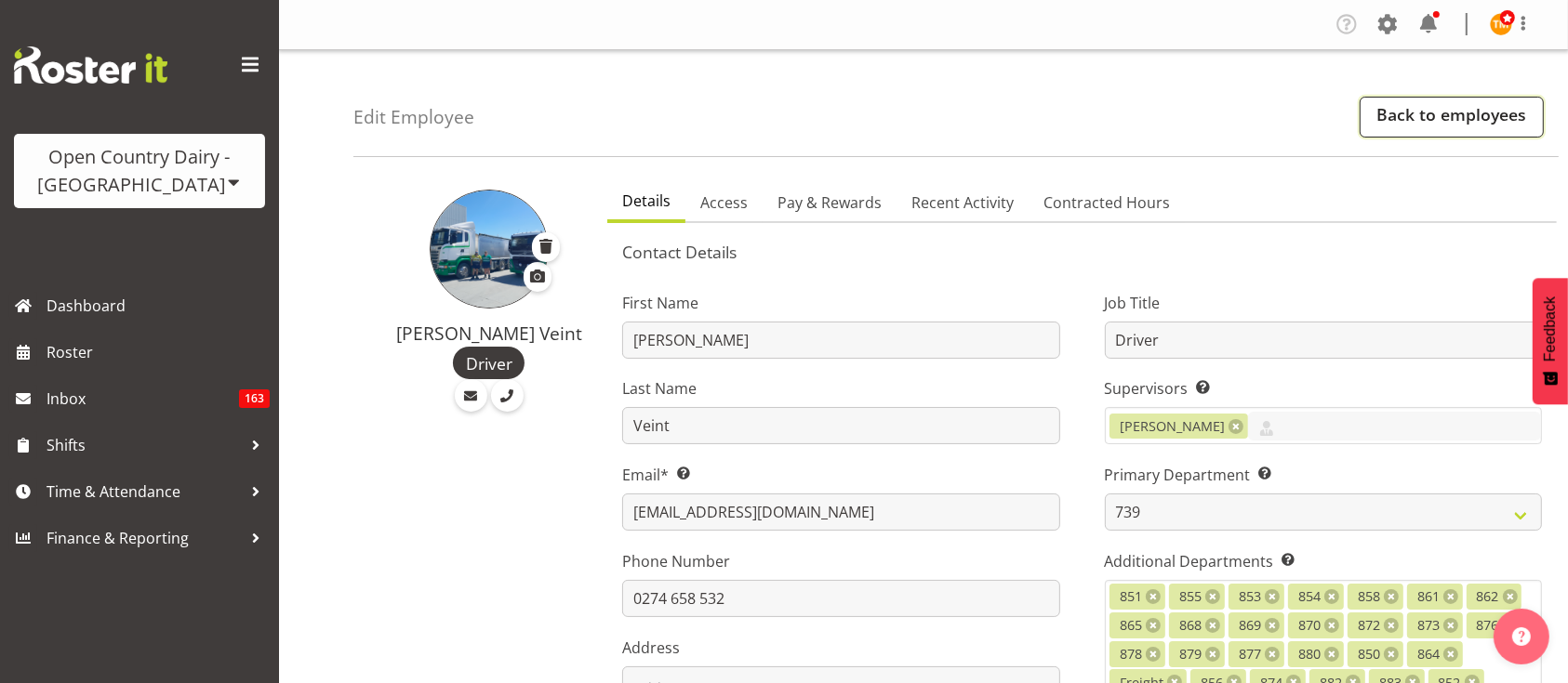
click at [1422, 114] on link "Back to employees" at bounding box center [1451, 117] width 184 height 41
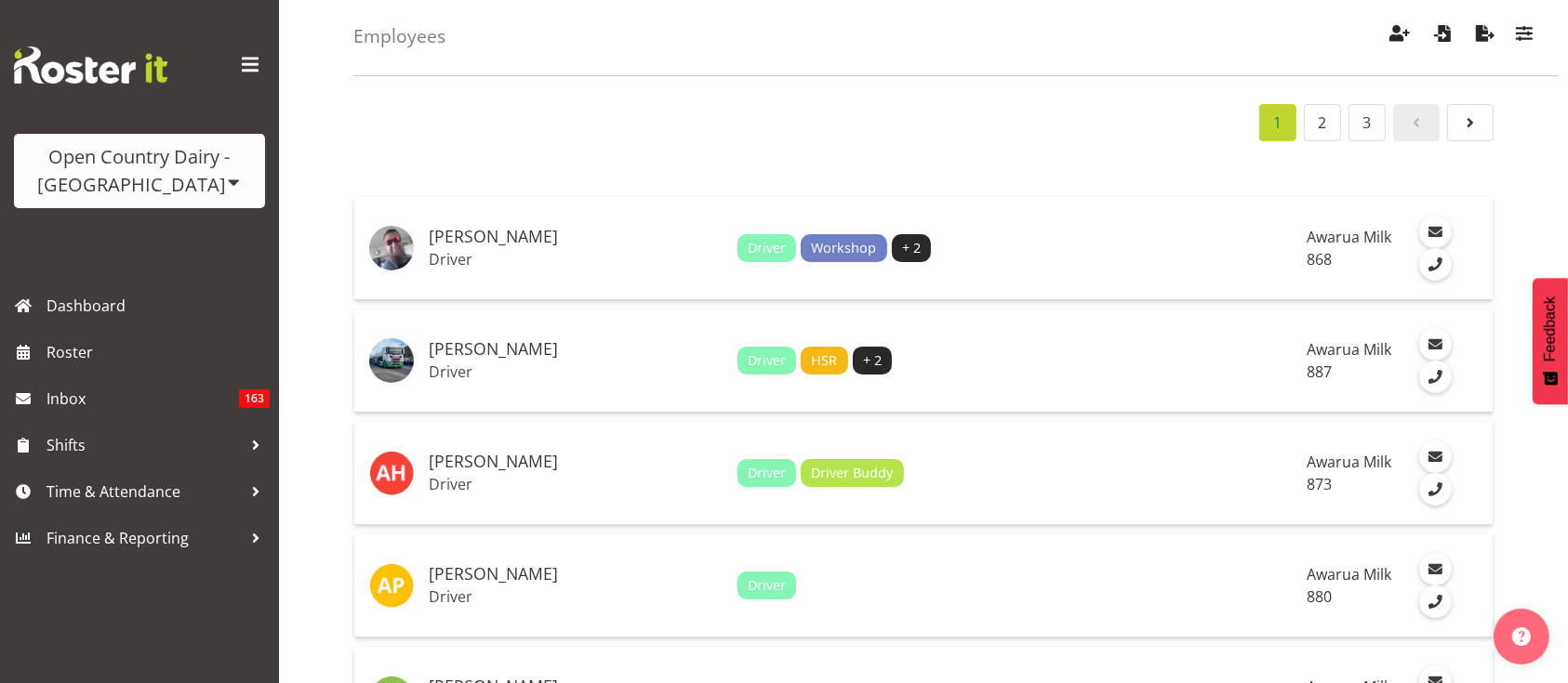
scroll to position [60, 0]
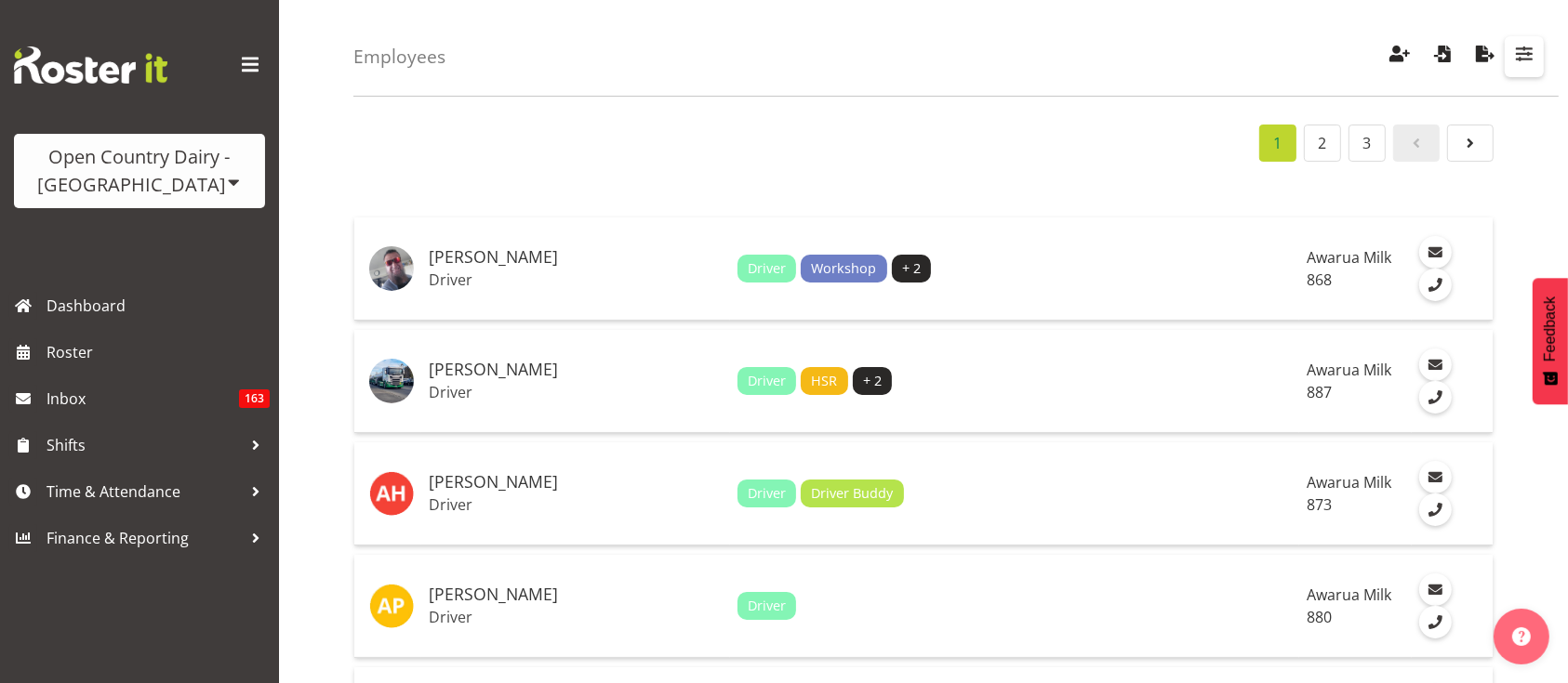
click at [1509, 59] on button "button" at bounding box center [1524, 56] width 39 height 41
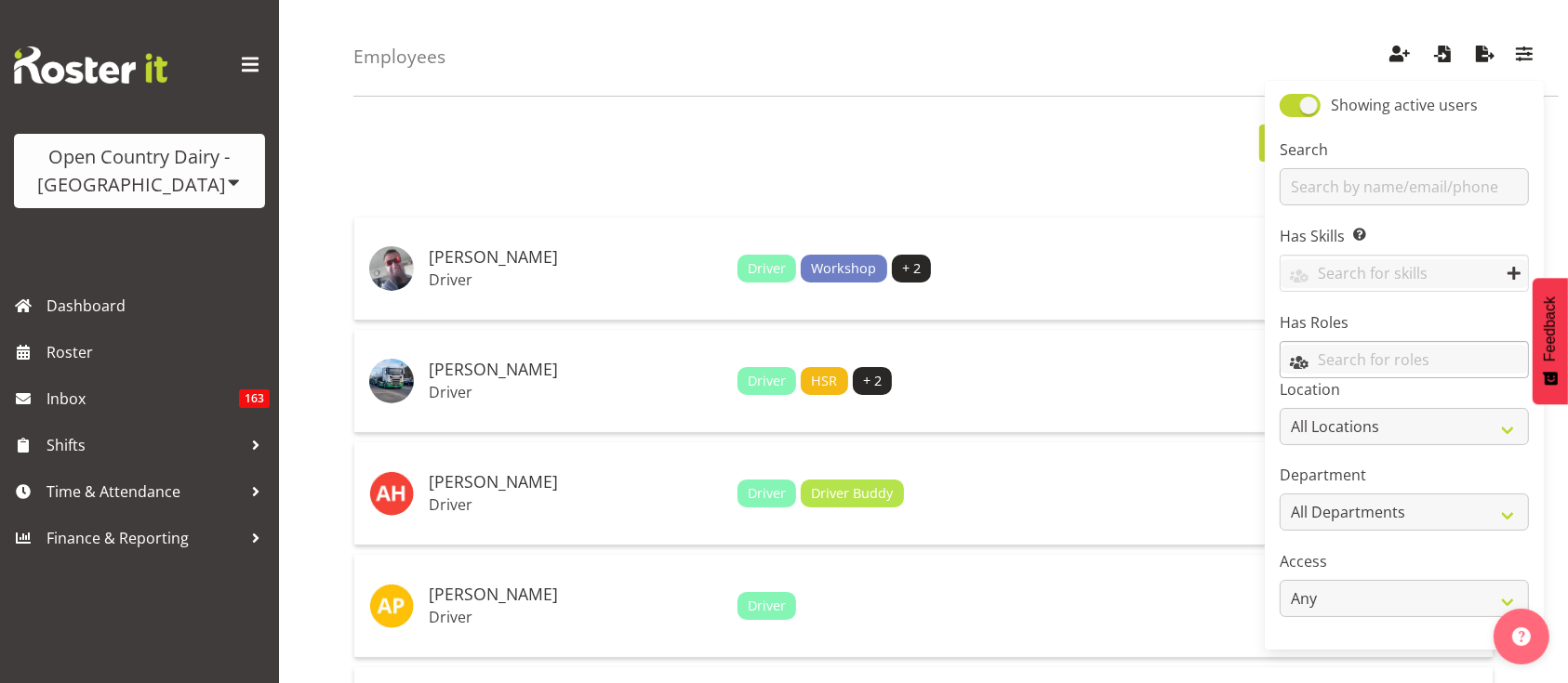
click at [1407, 367] on input "text" at bounding box center [1404, 359] width 247 height 29
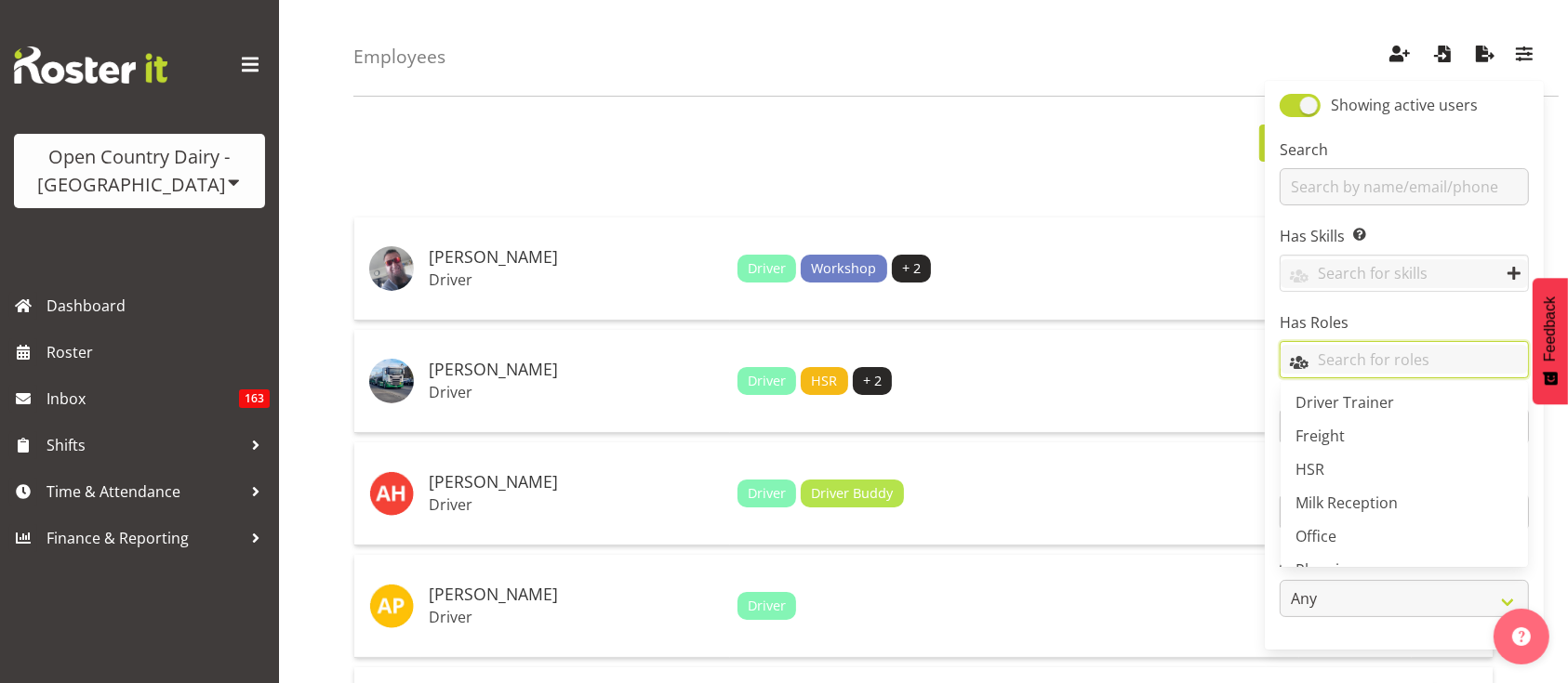
scroll to position [188, 0]
click at [1339, 452] on link "HSR" at bounding box center [1404, 452] width 247 height 33
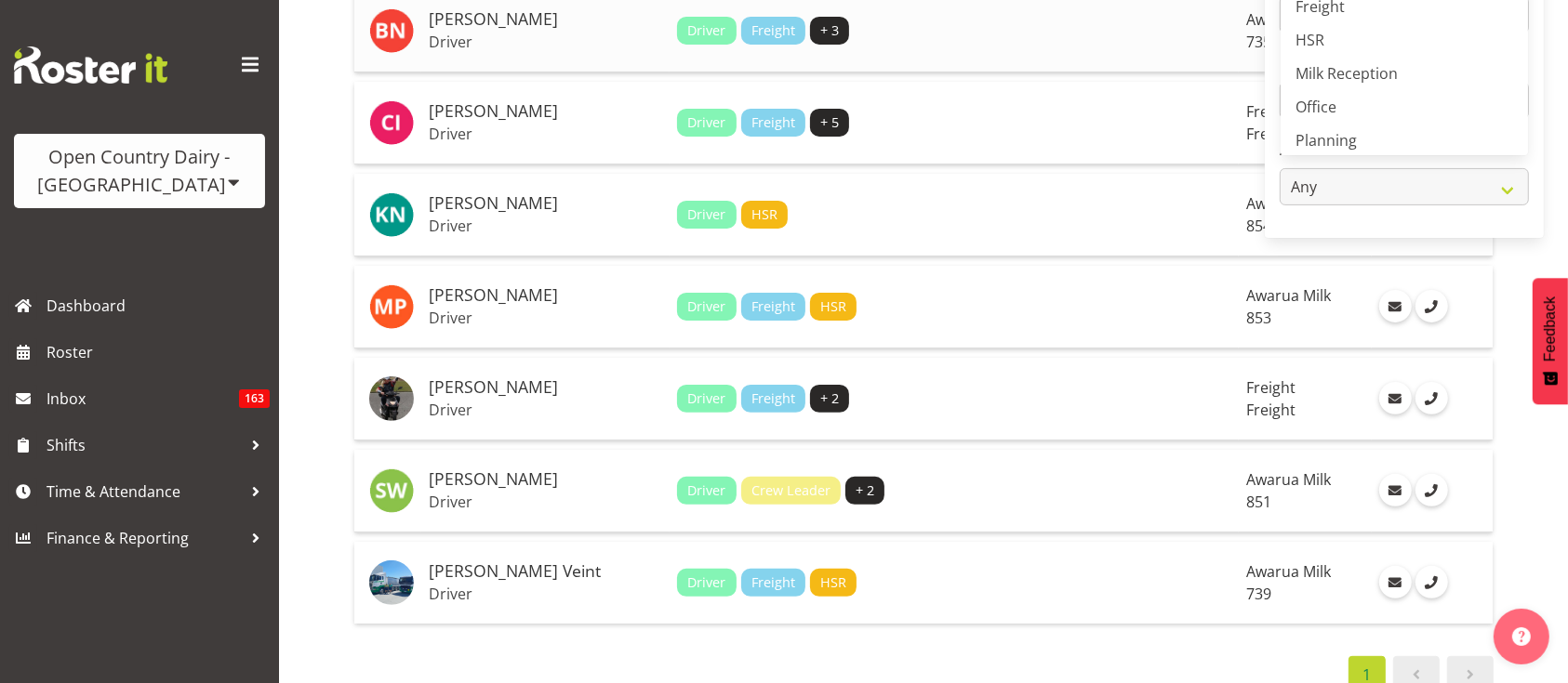
scroll to position [511, 0]
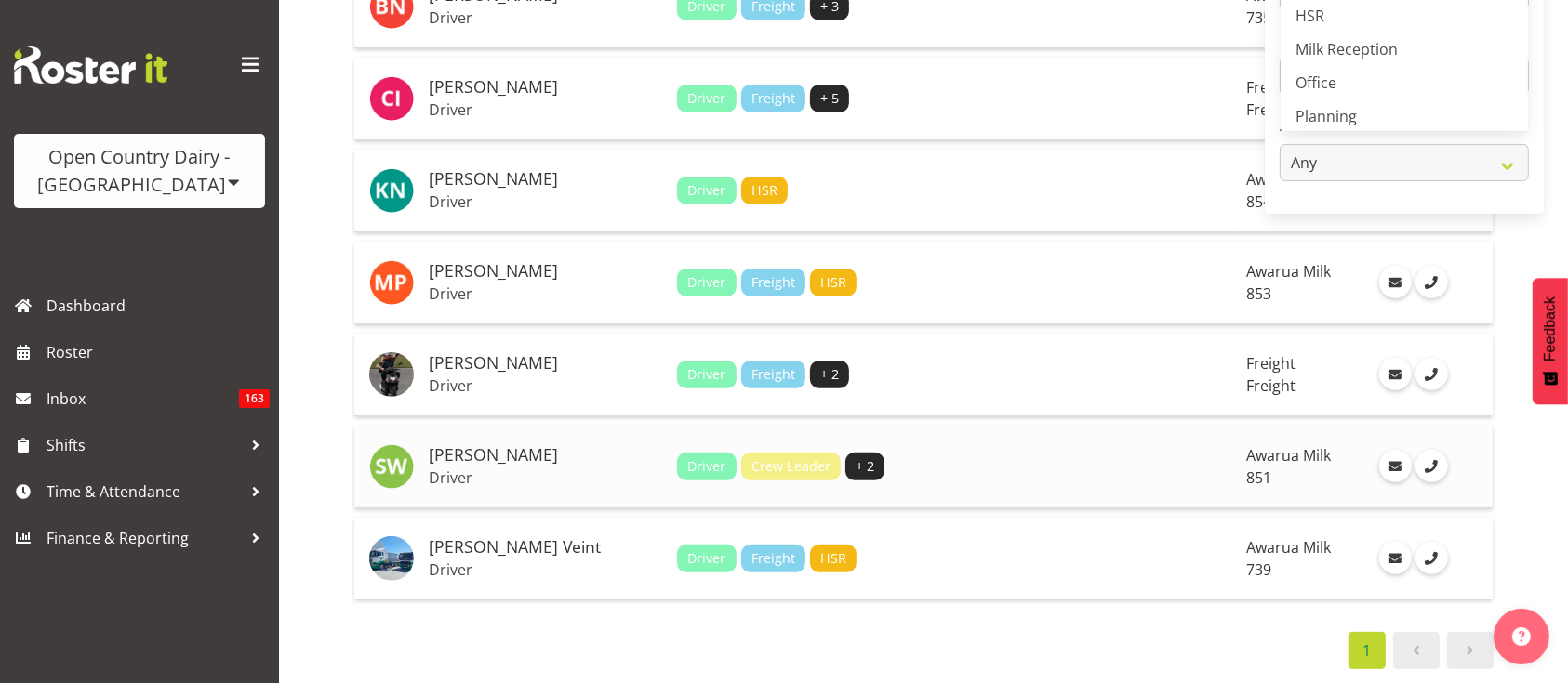
click at [494, 446] on h5 "[PERSON_NAME]" at bounding box center [546, 455] width 233 height 18
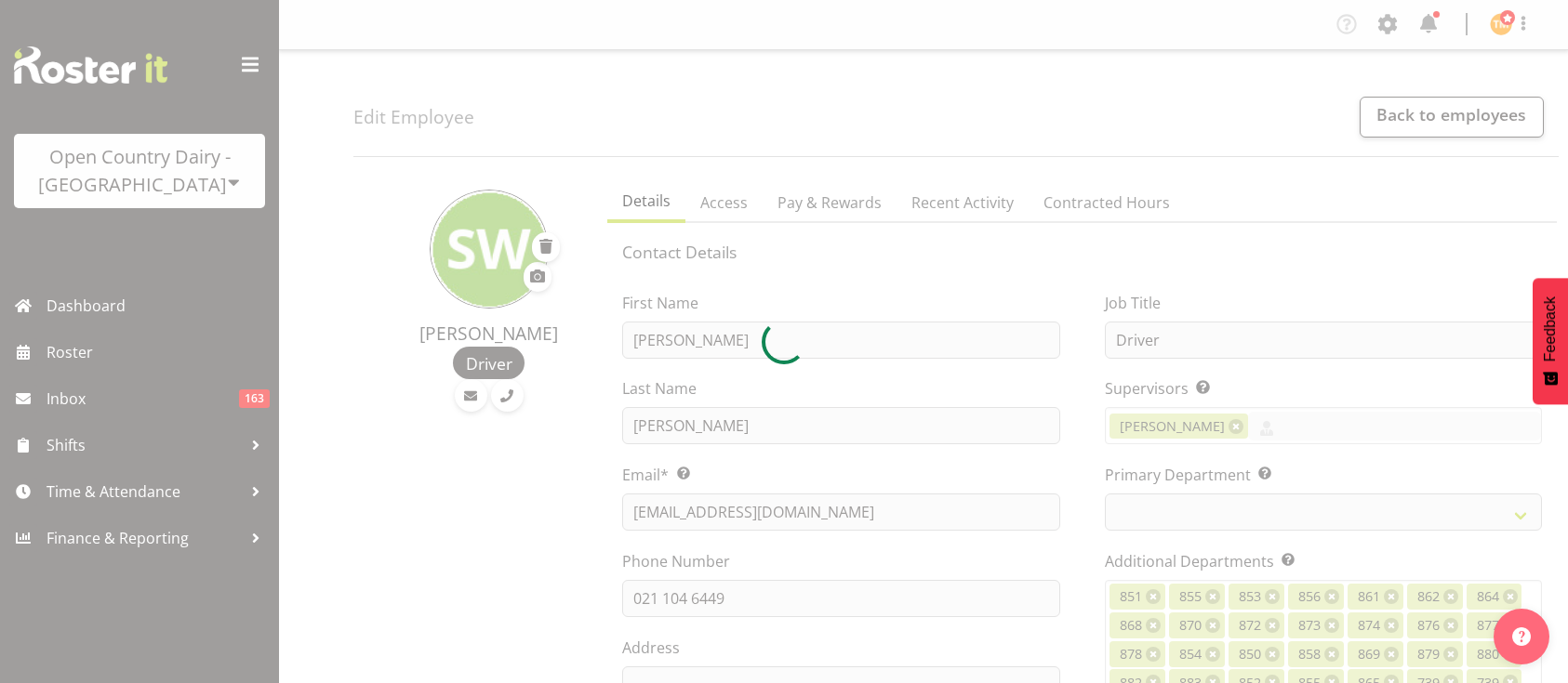
select select "TimelineWeek"
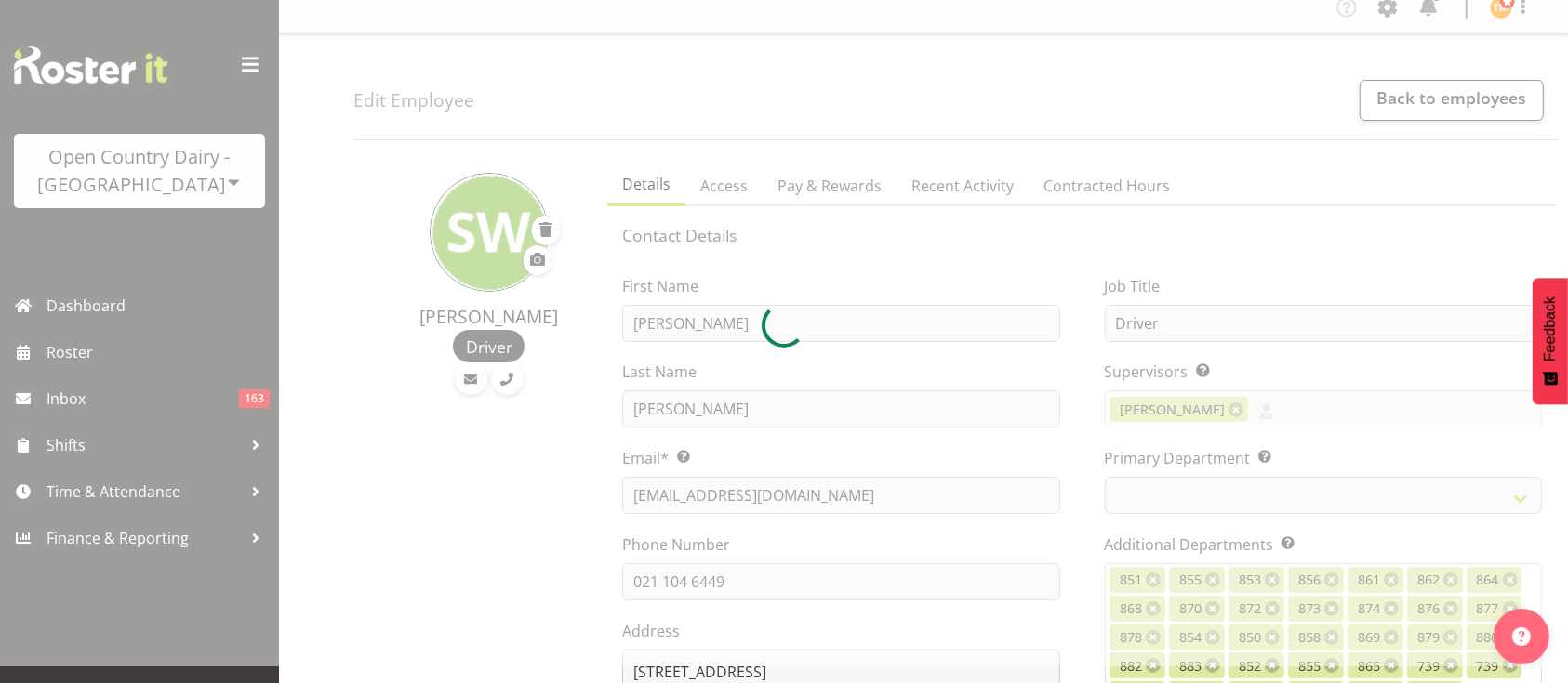
select select
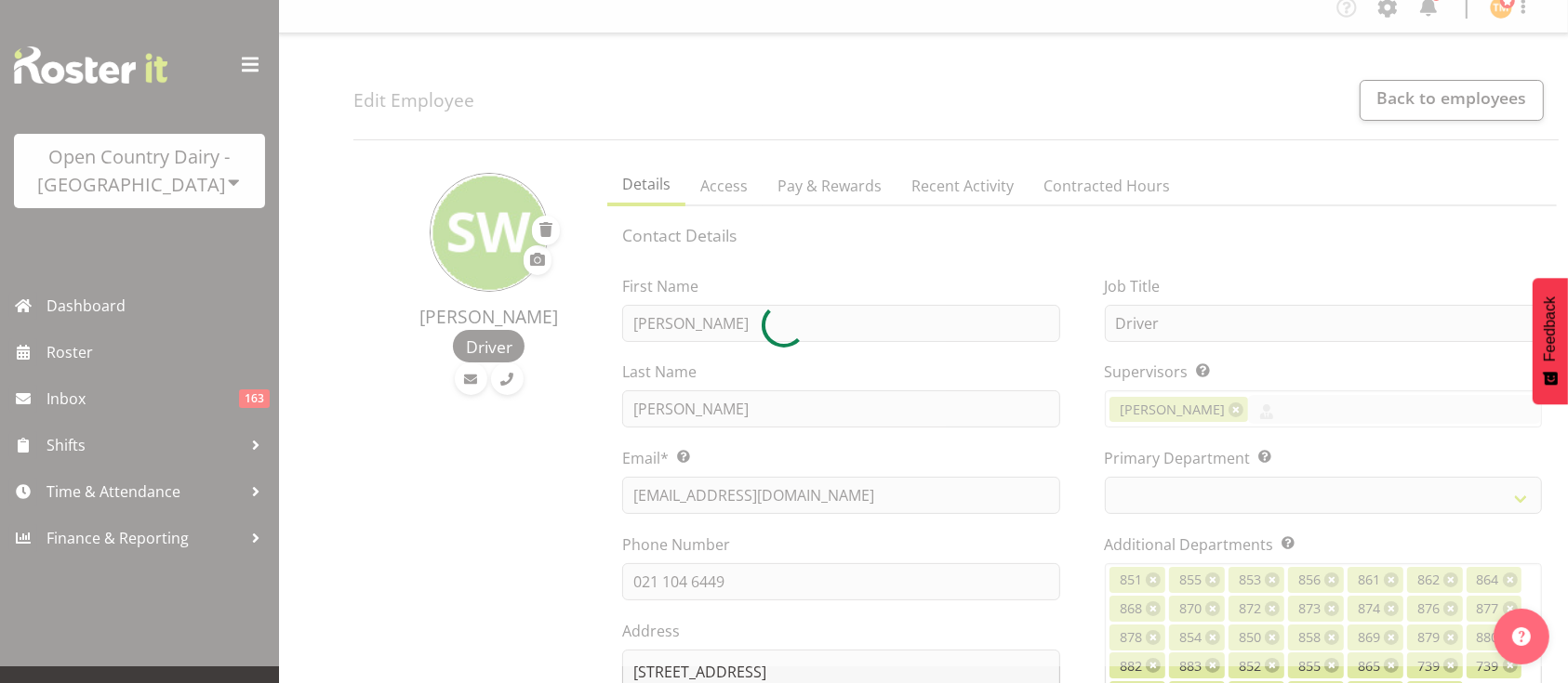
select select
select select "667"
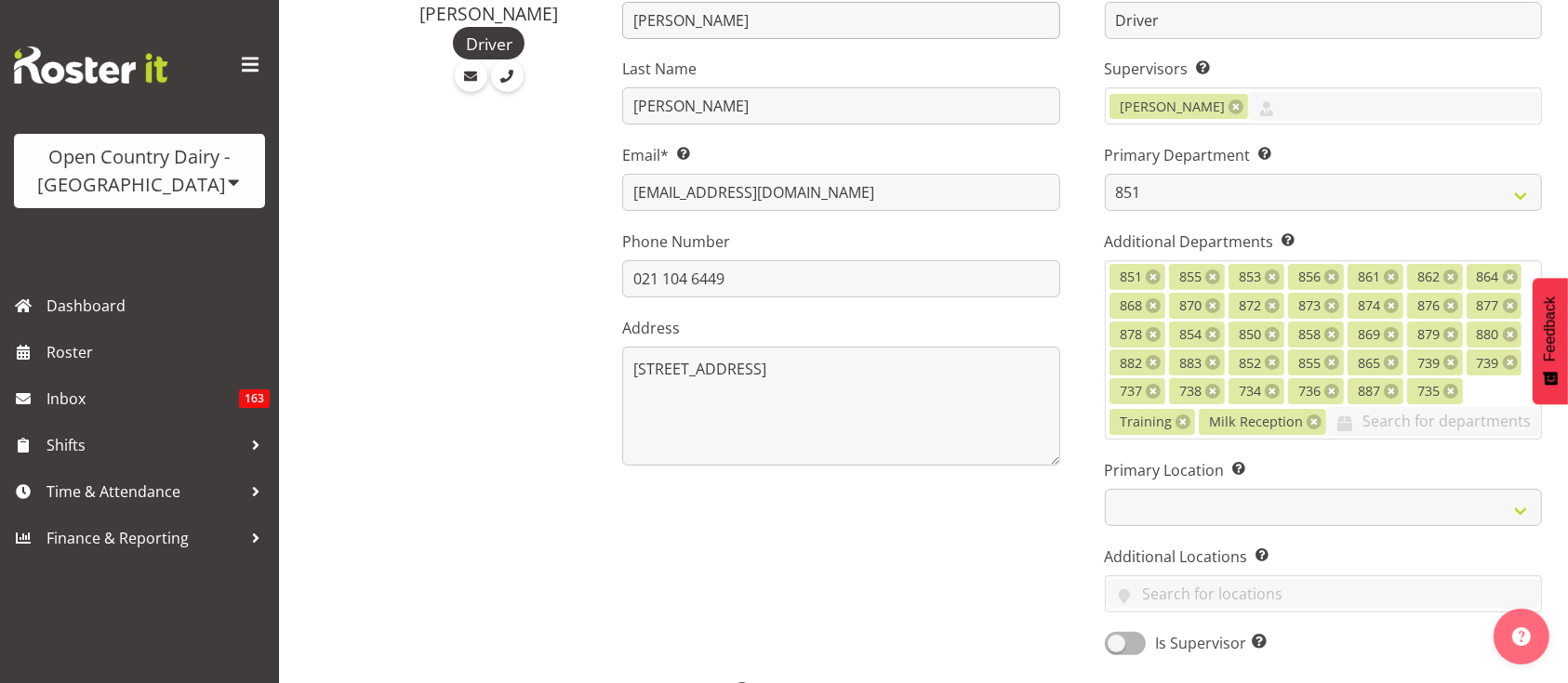
scroll to position [0, 0]
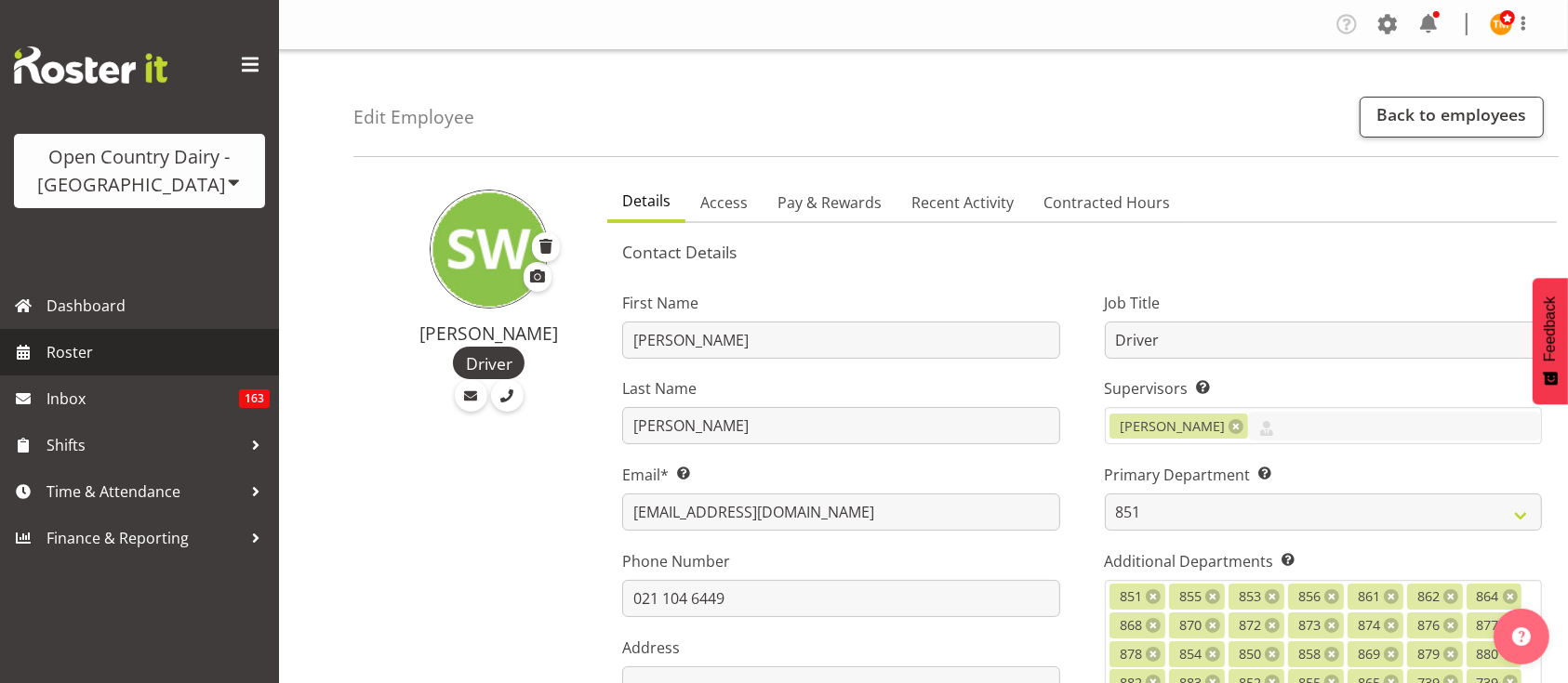
click at [107, 349] on span "Roster" at bounding box center [159, 352] width 224 height 28
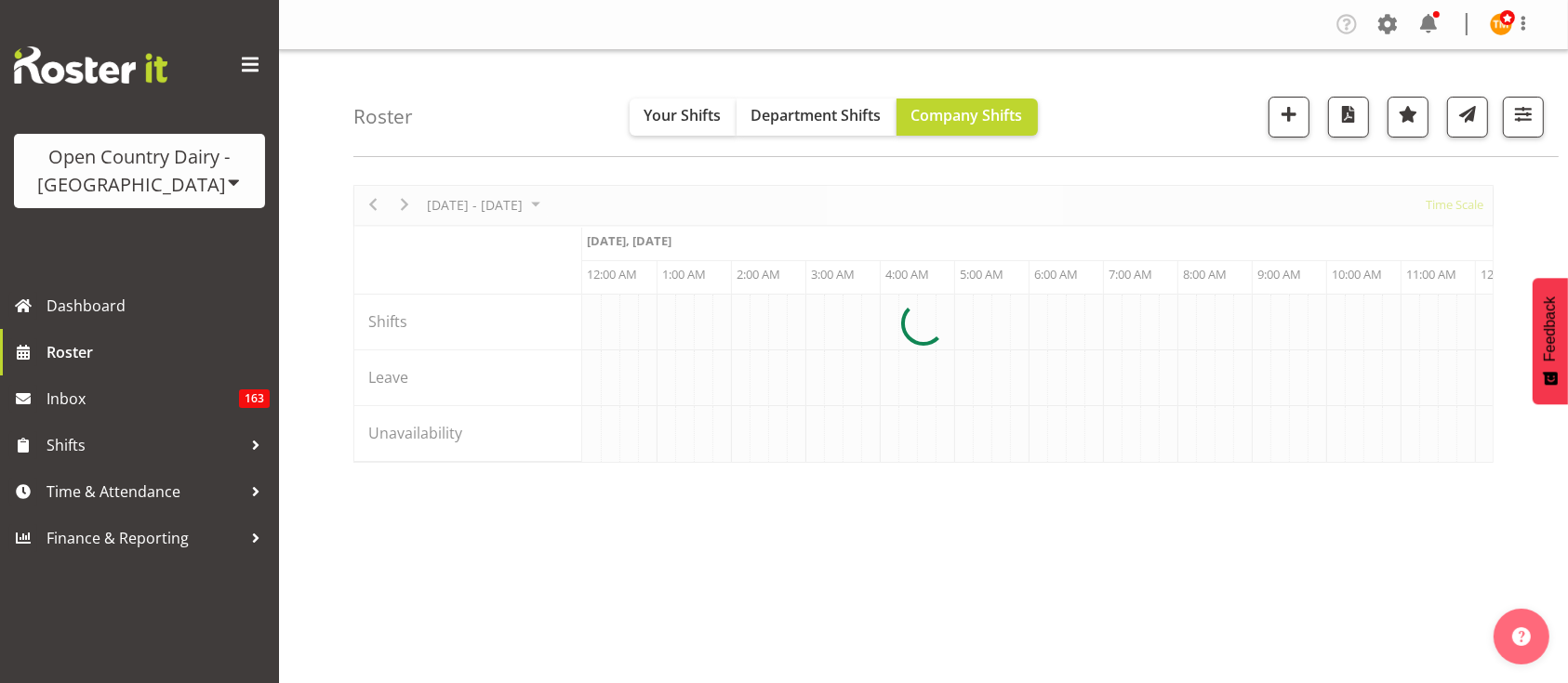
scroll to position [0, 5358]
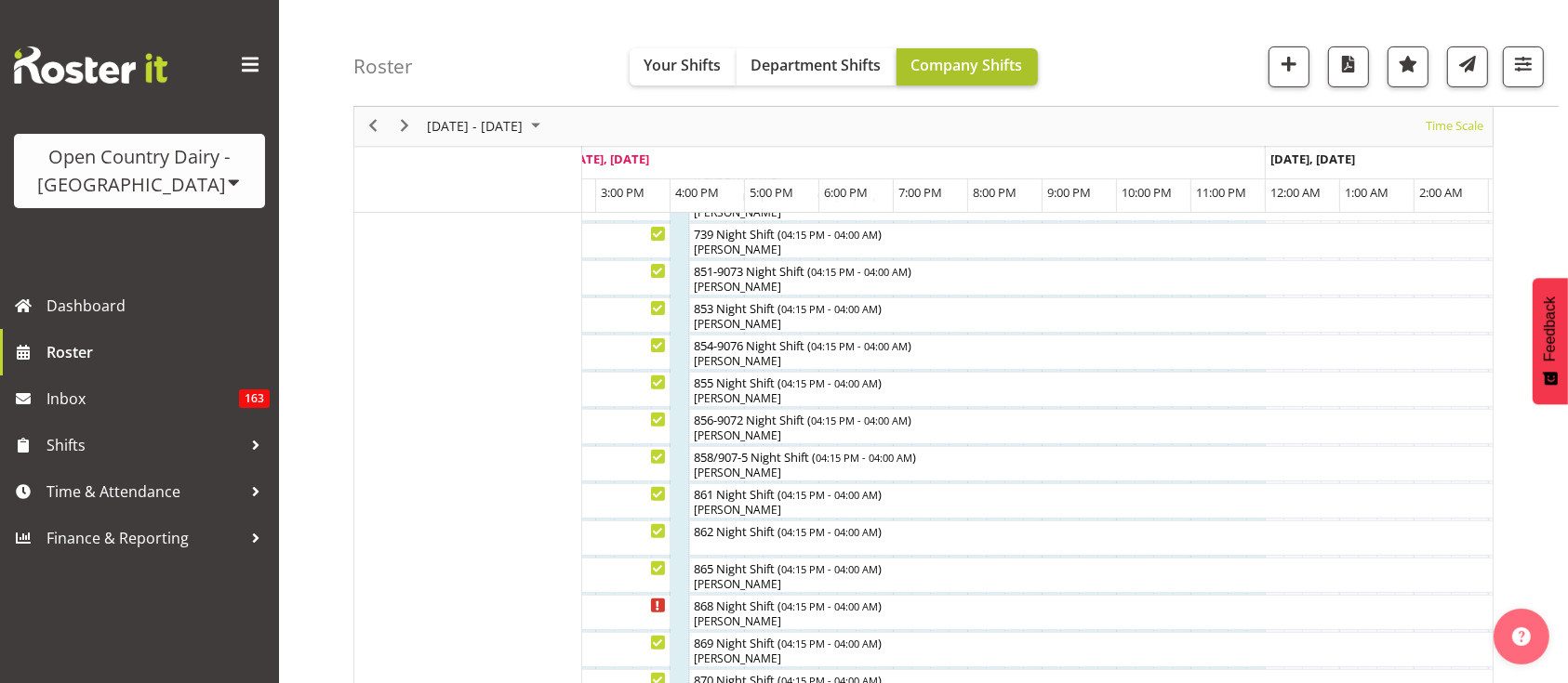
scroll to position [0, 6516]
